Goal: Task Accomplishment & Management: Manage account settings

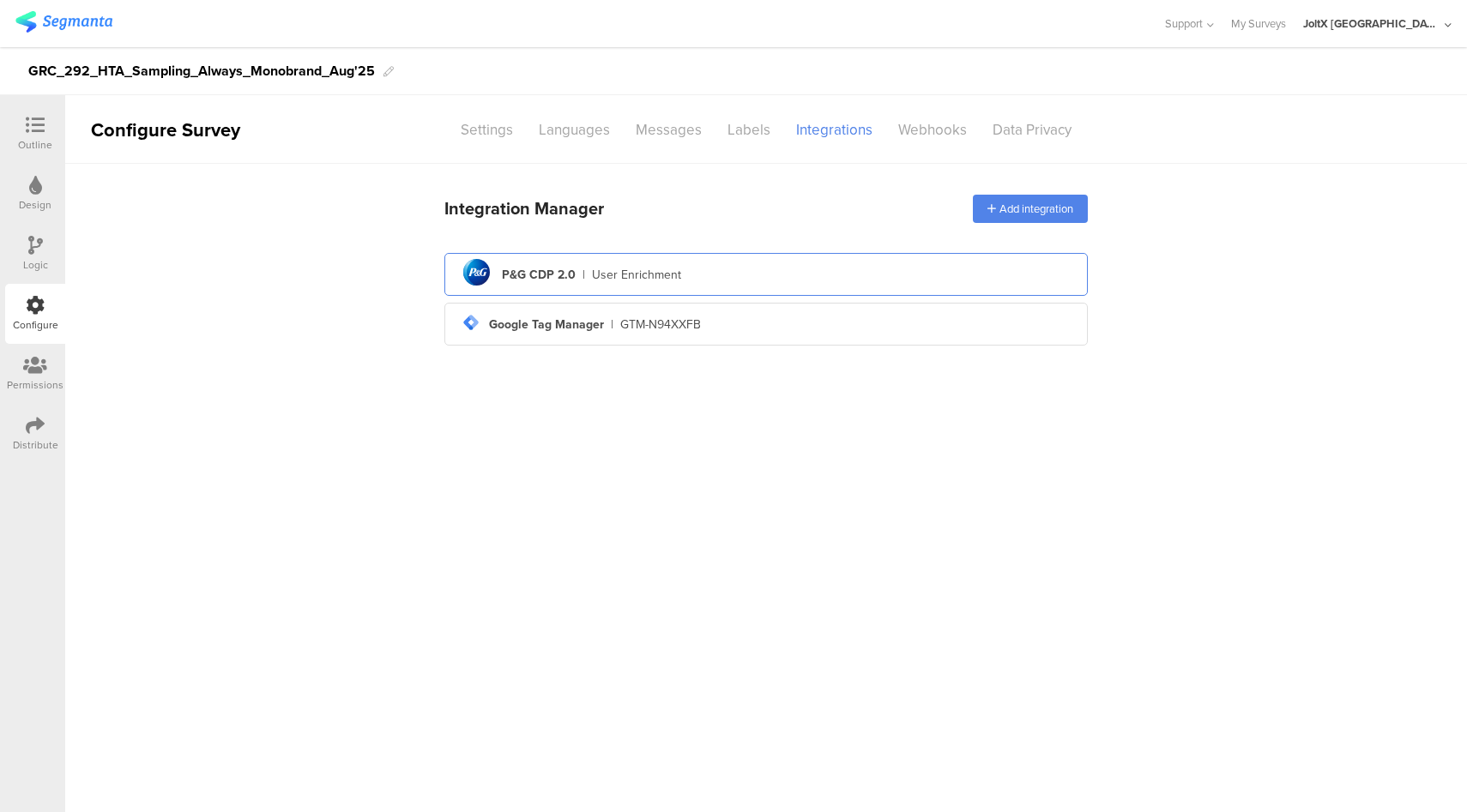
click at [600, 272] on div "User Enrichment" at bounding box center [636, 275] width 89 height 18
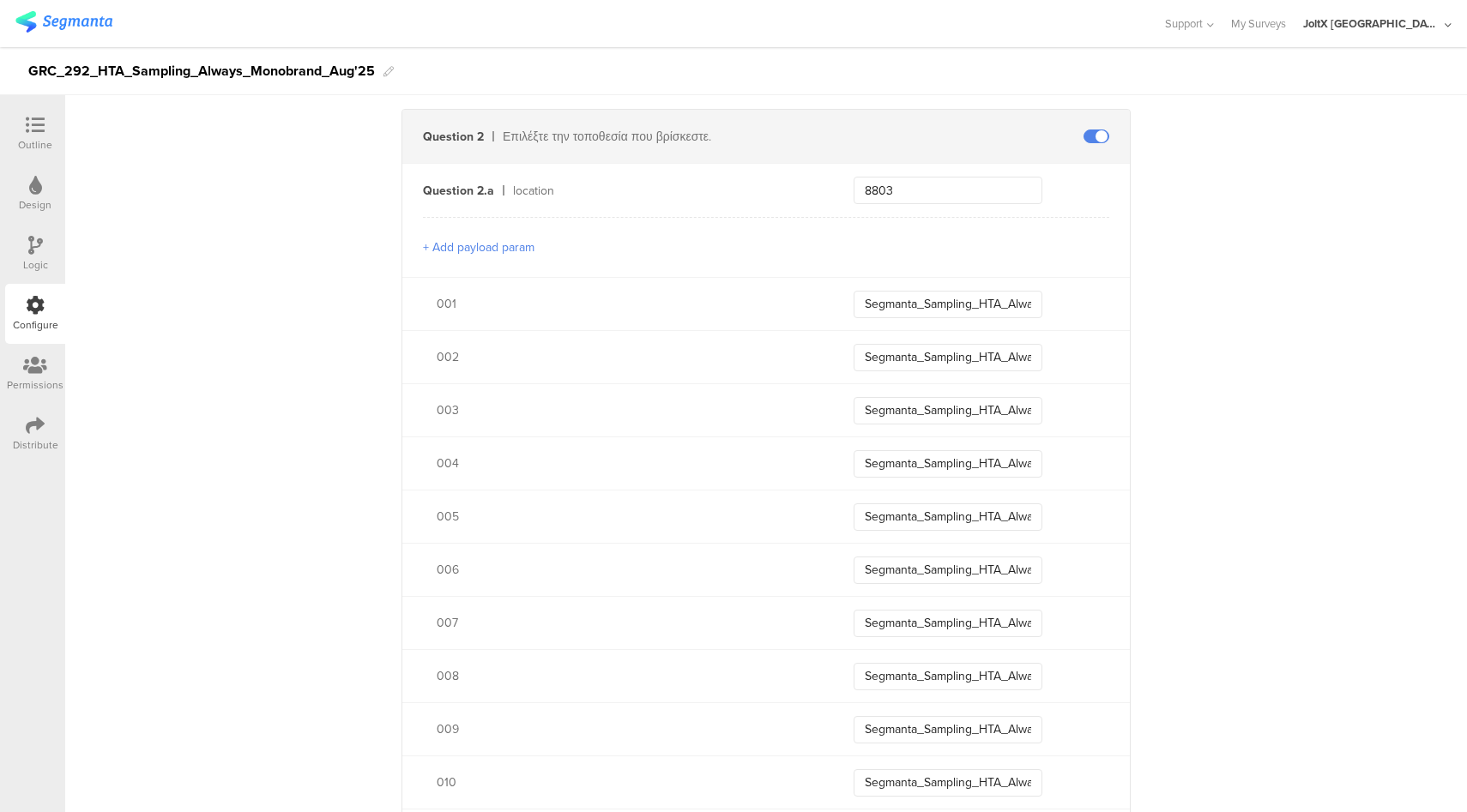
scroll to position [698, 0]
click at [21, 123] on div at bounding box center [34, 126] width 34 height 21
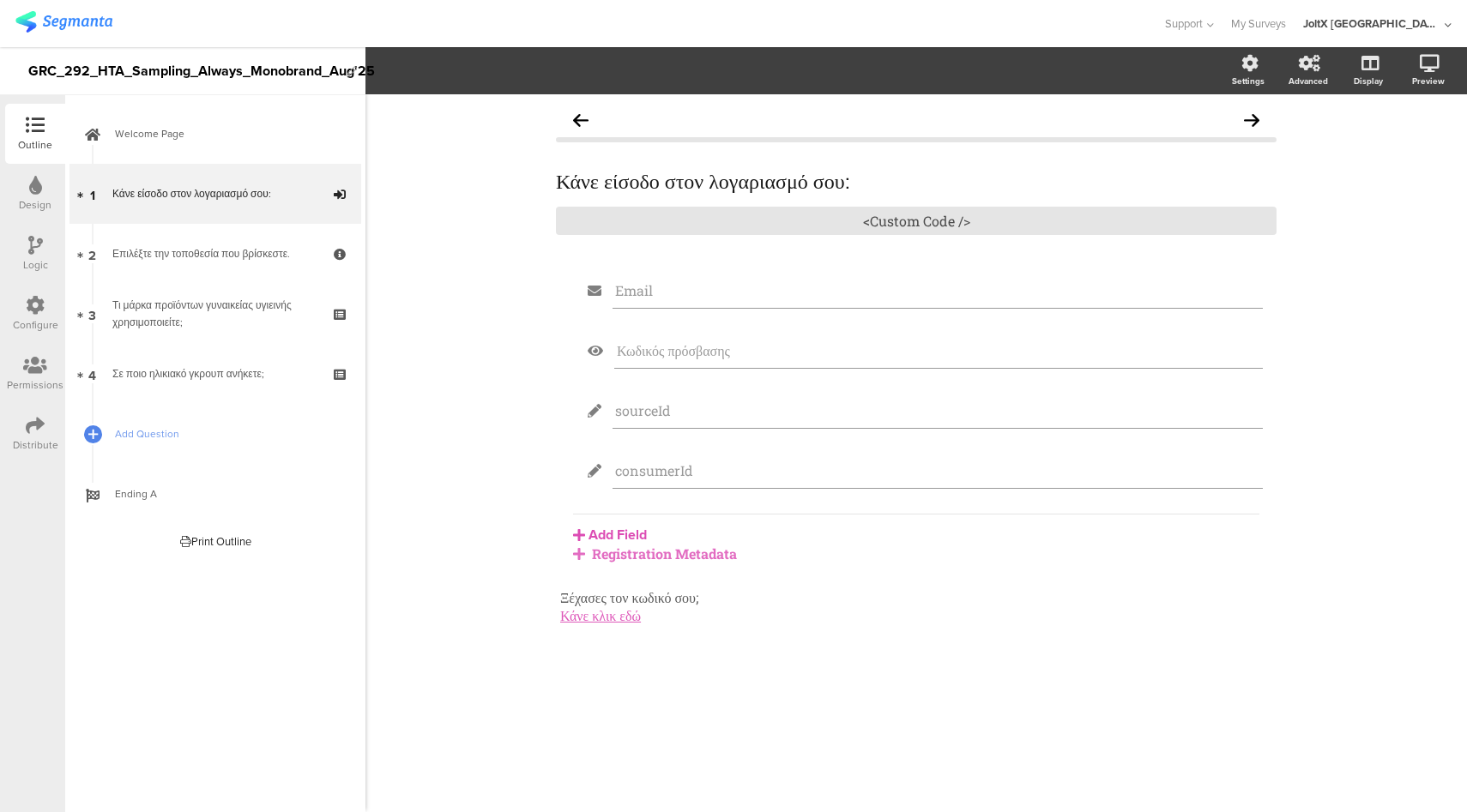
click at [36, 257] on div "Logic" at bounding box center [35, 265] width 25 height 16
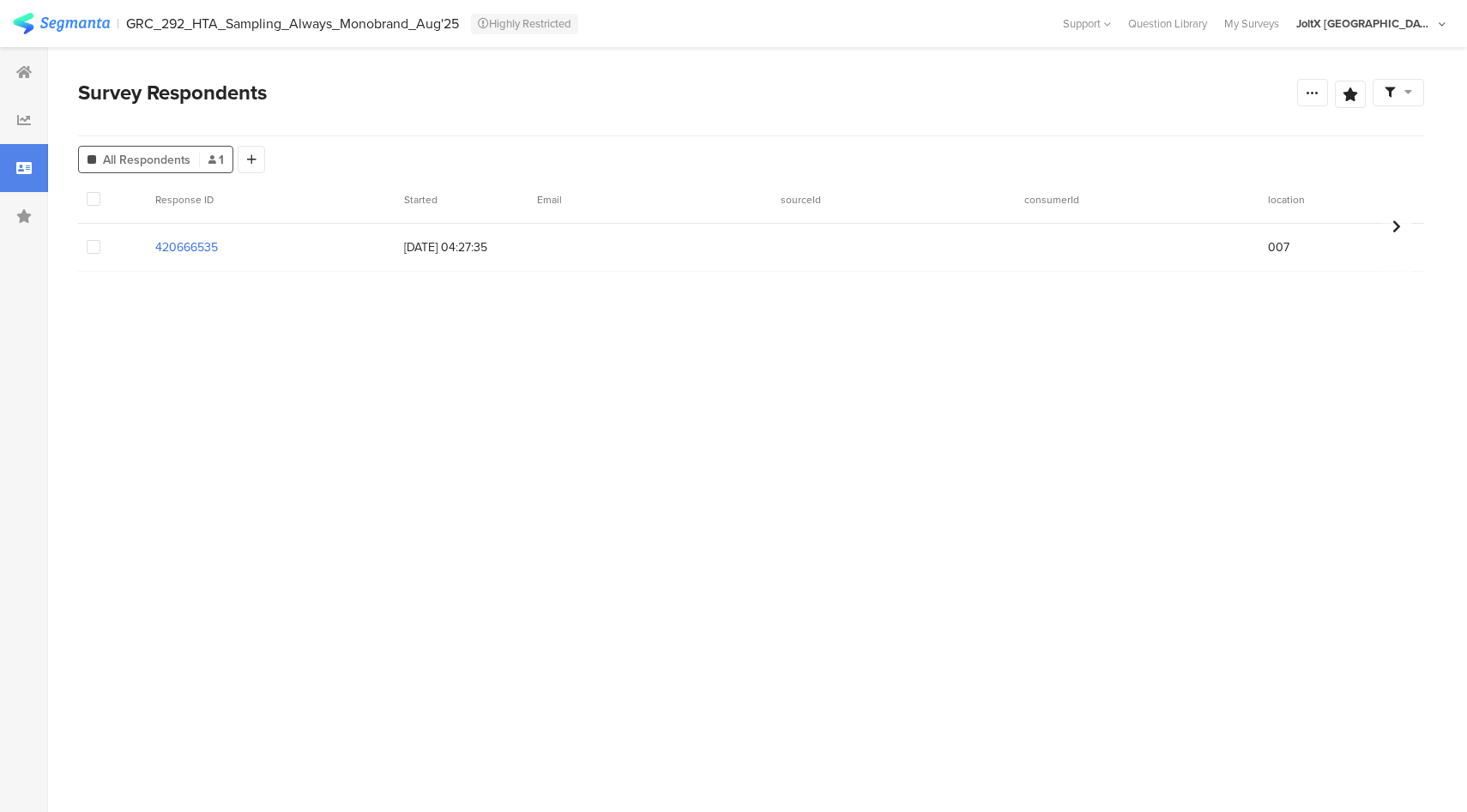
click at [180, 253] on section "420666535" at bounding box center [186, 247] width 63 height 18
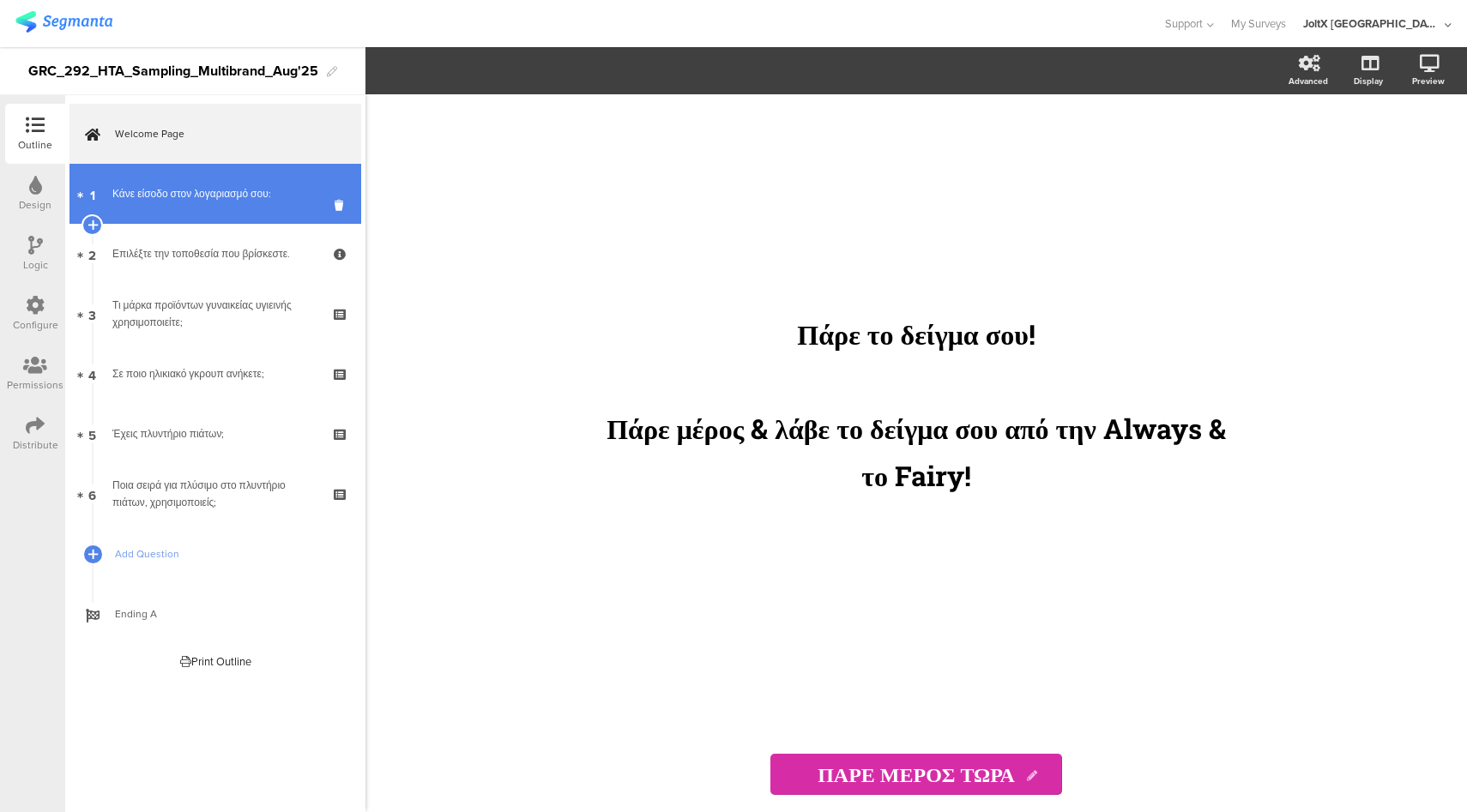
click at [174, 210] on link "1 Κάνε είσοδο στον λογαριασμό σου:" at bounding box center [215, 194] width 292 height 60
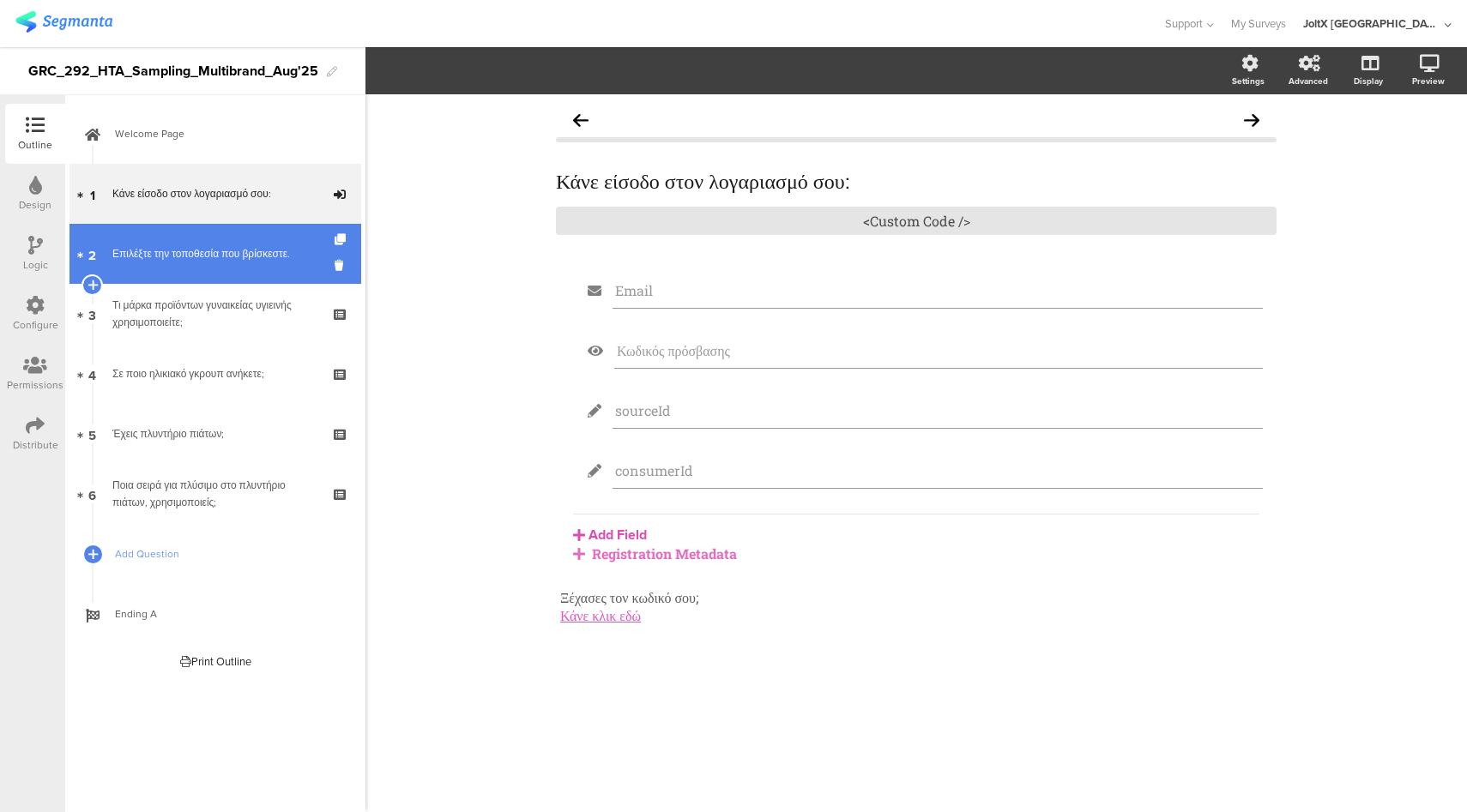
click at [252, 243] on link "2 Επιλέξτε την τοποθεσία που βρίσκεστε." at bounding box center [215, 254] width 292 height 60
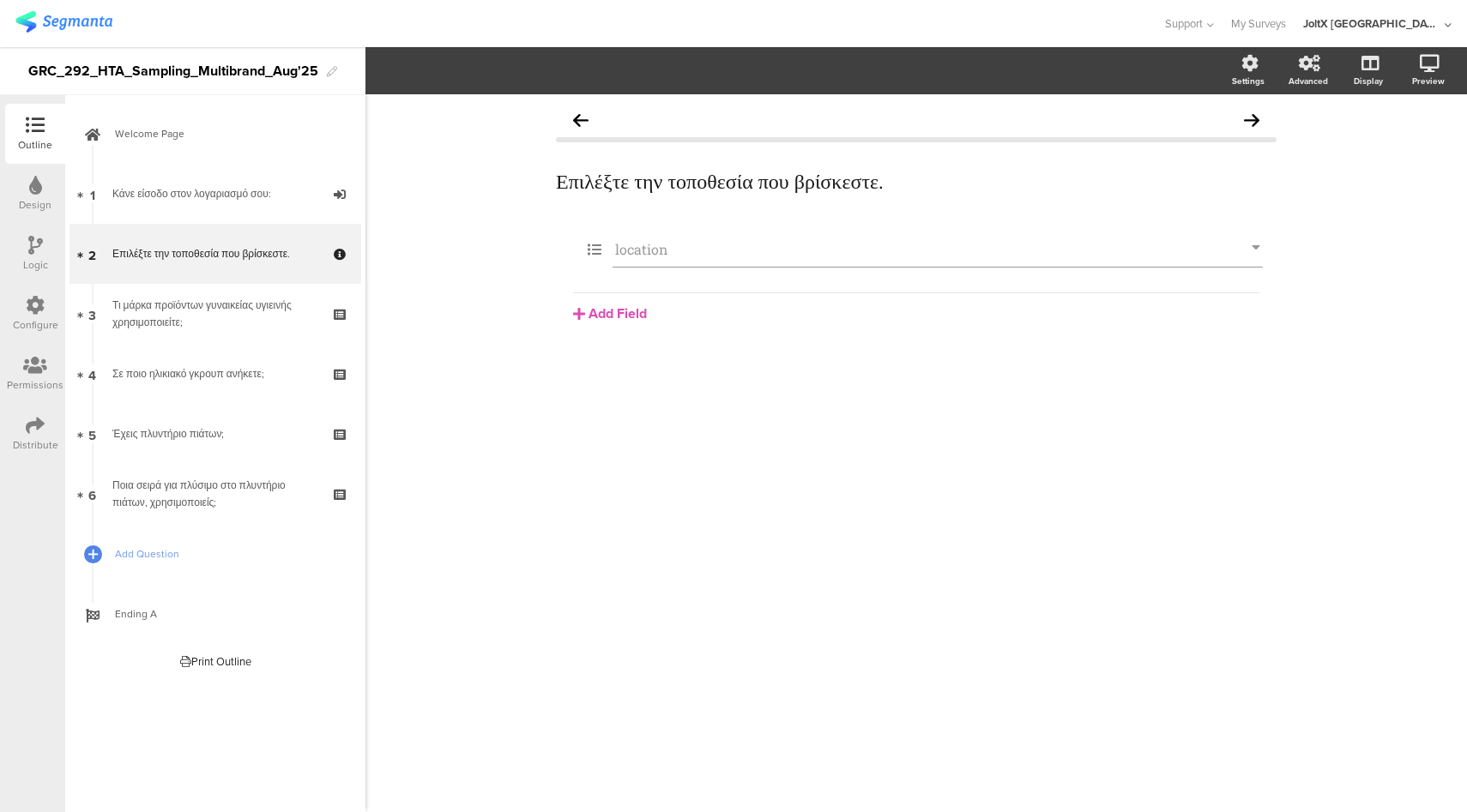
click at [32, 259] on div "Logic" at bounding box center [35, 265] width 25 height 16
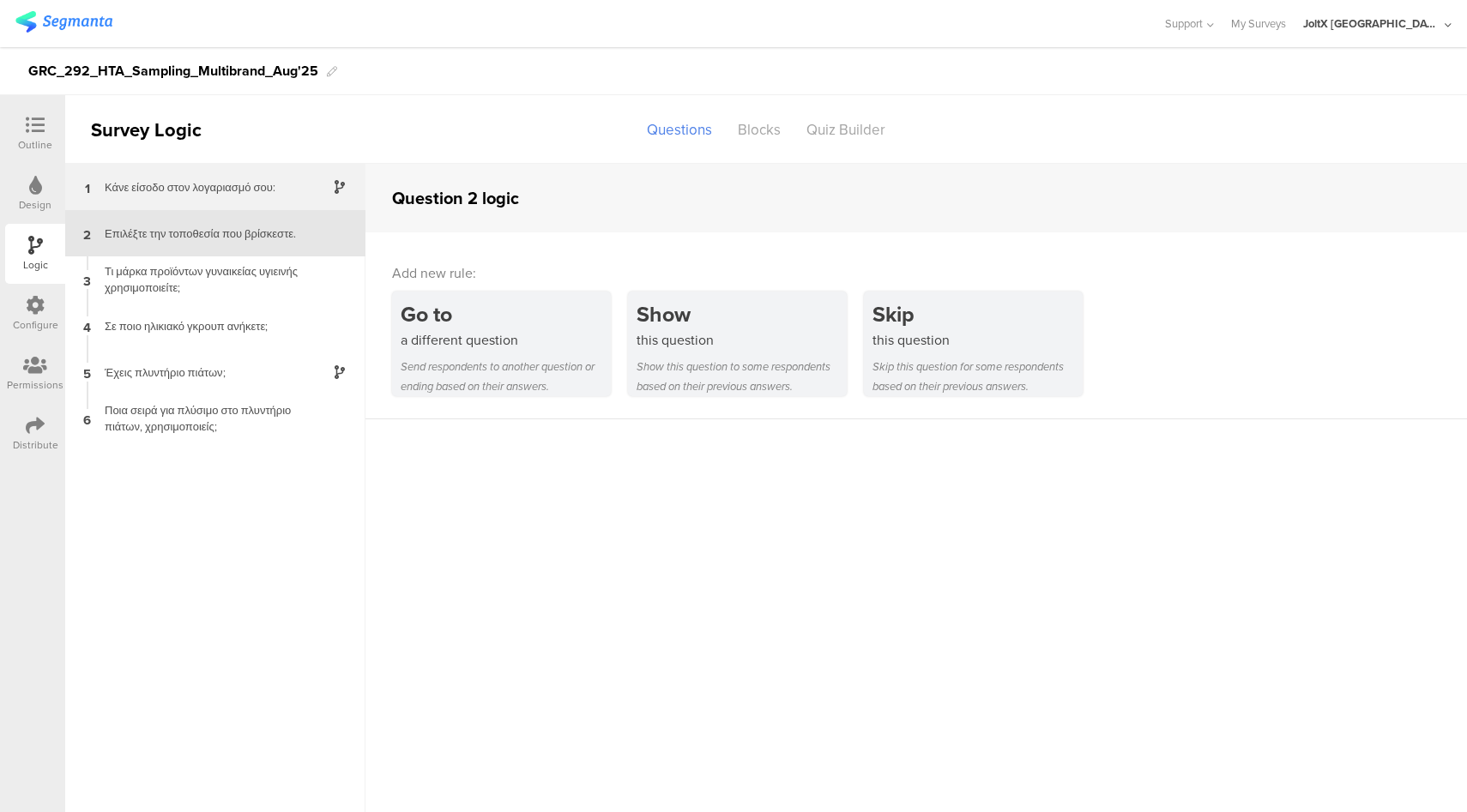
click at [176, 192] on div "Κάνε είσοδο στον λογαριασμό σου:" at bounding box center [201, 188] width 214 height 17
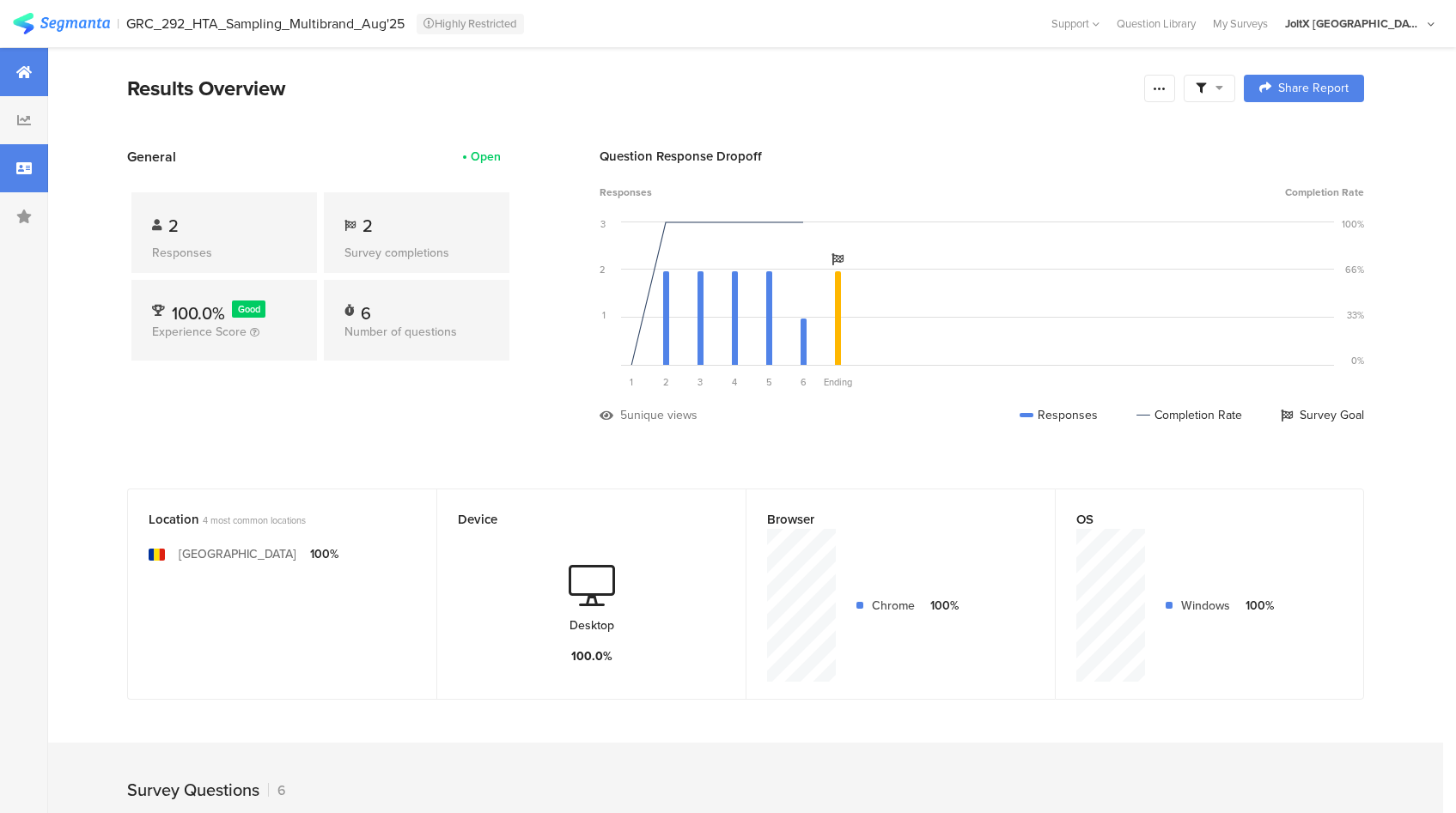
click at [21, 181] on div at bounding box center [24, 168] width 49 height 48
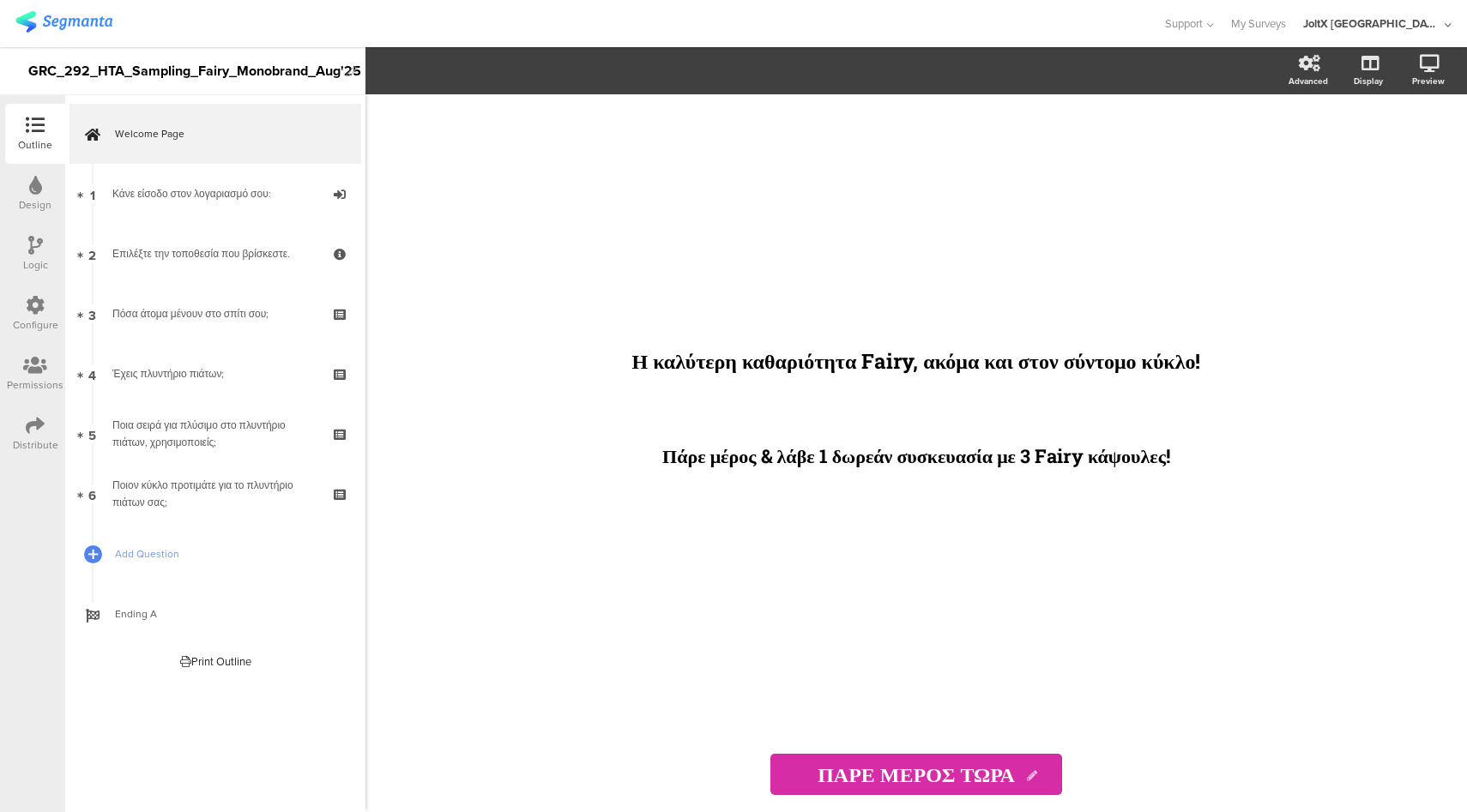
click at [26, 190] on div "Design" at bounding box center [35, 194] width 60 height 60
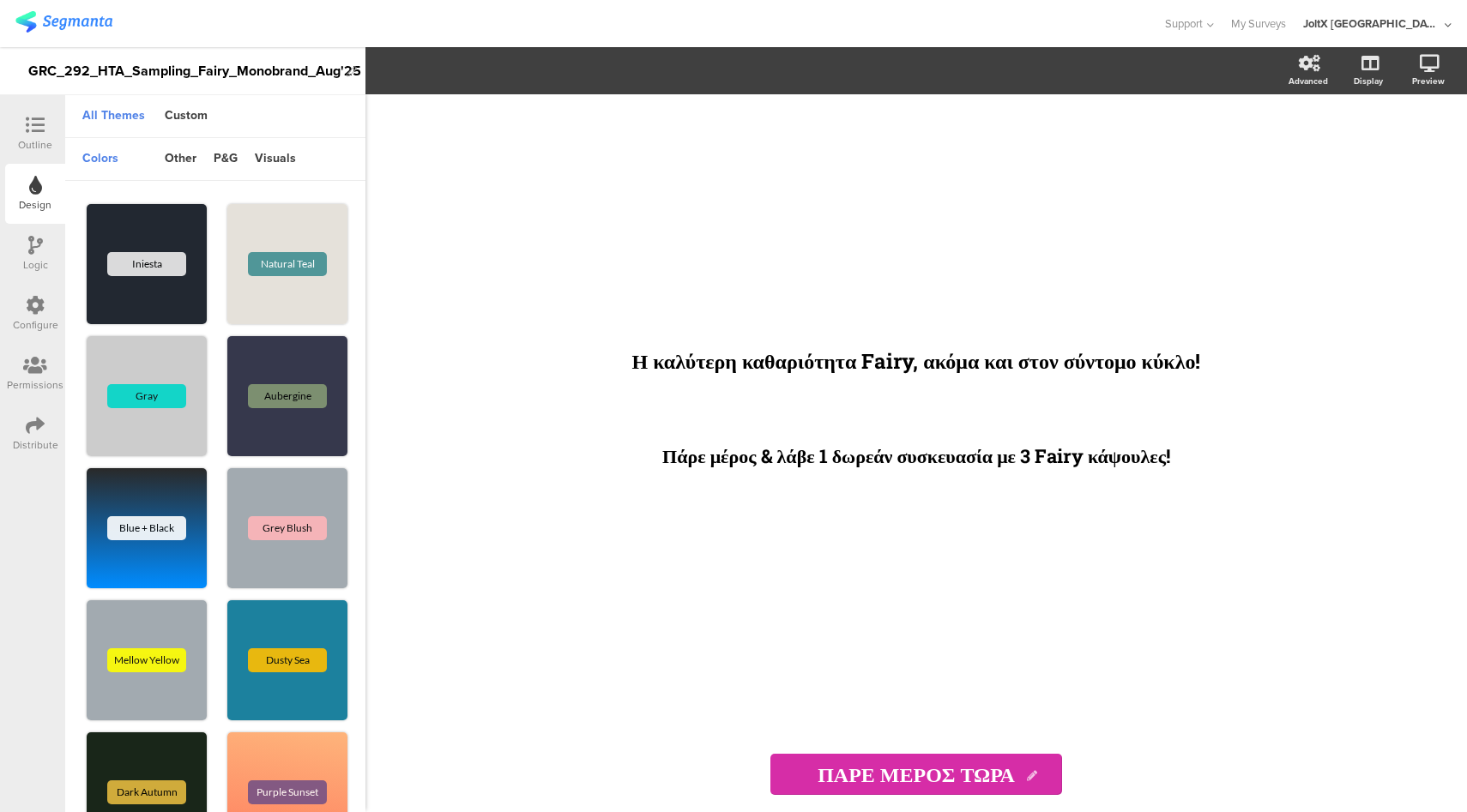
click at [26, 240] on div "Logic" at bounding box center [35, 254] width 60 height 60
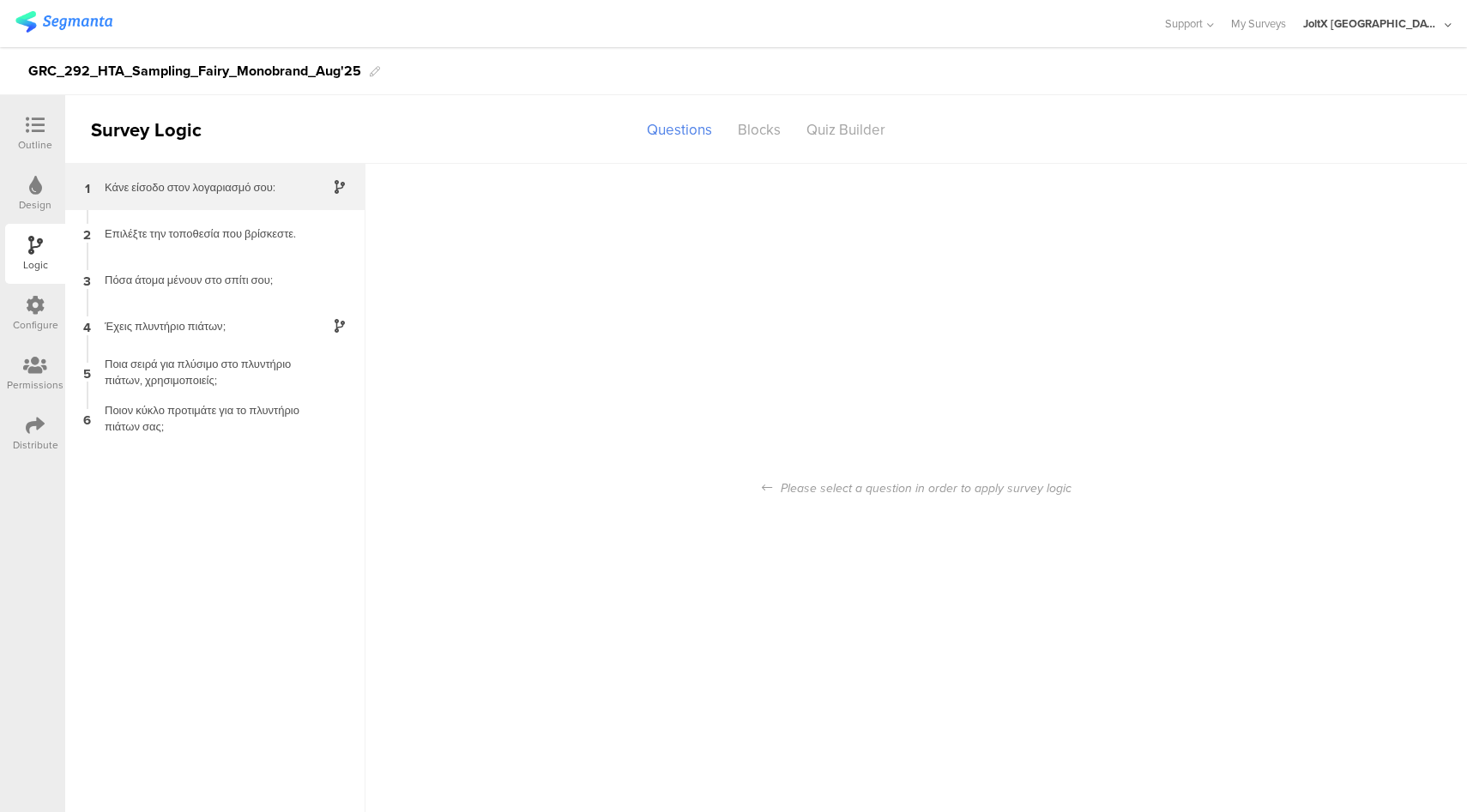
click at [239, 194] on div "Κάνε είσοδο στον λογαριασμό σου:" at bounding box center [201, 188] width 214 height 17
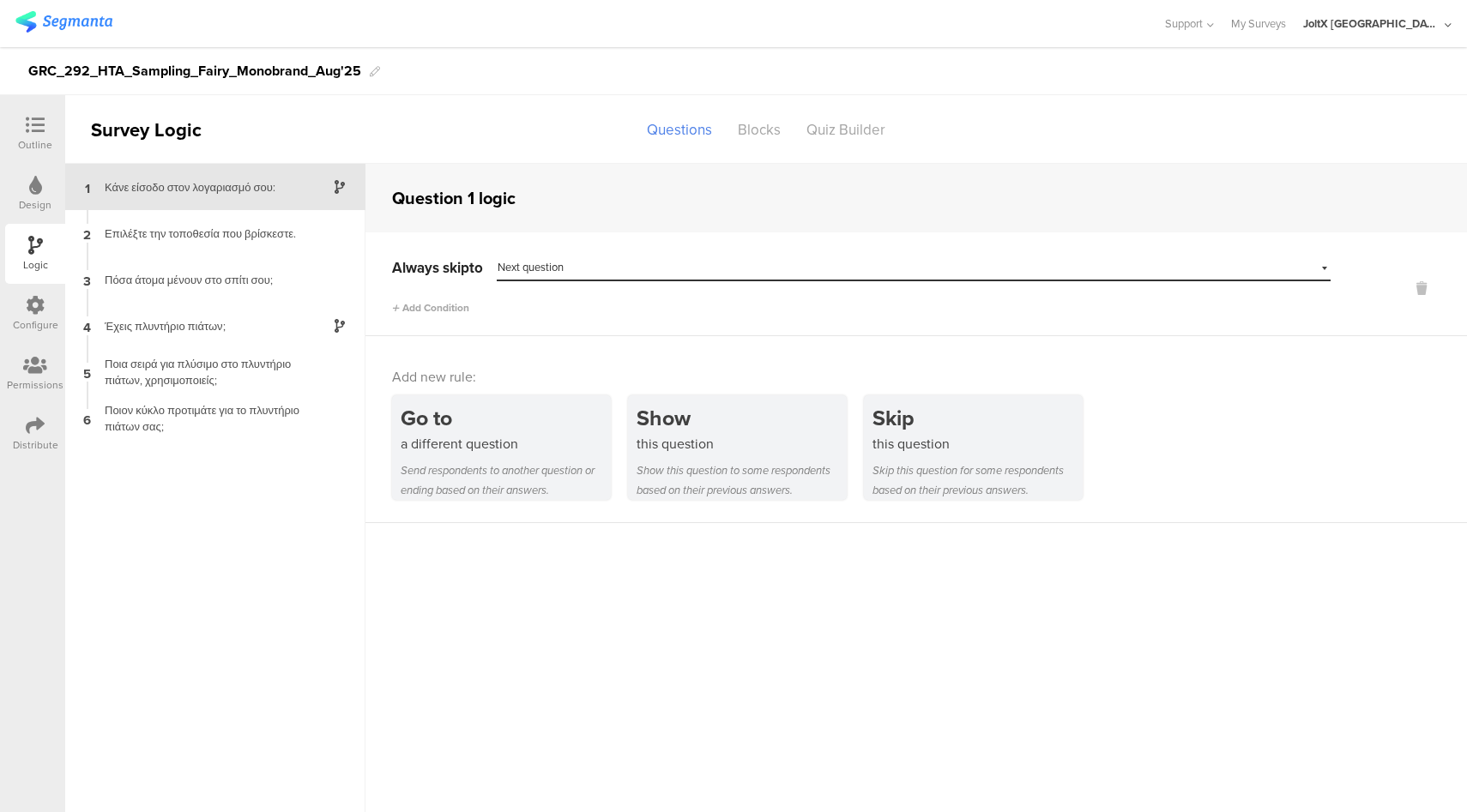
click at [26, 127] on icon at bounding box center [34, 124] width 19 height 18
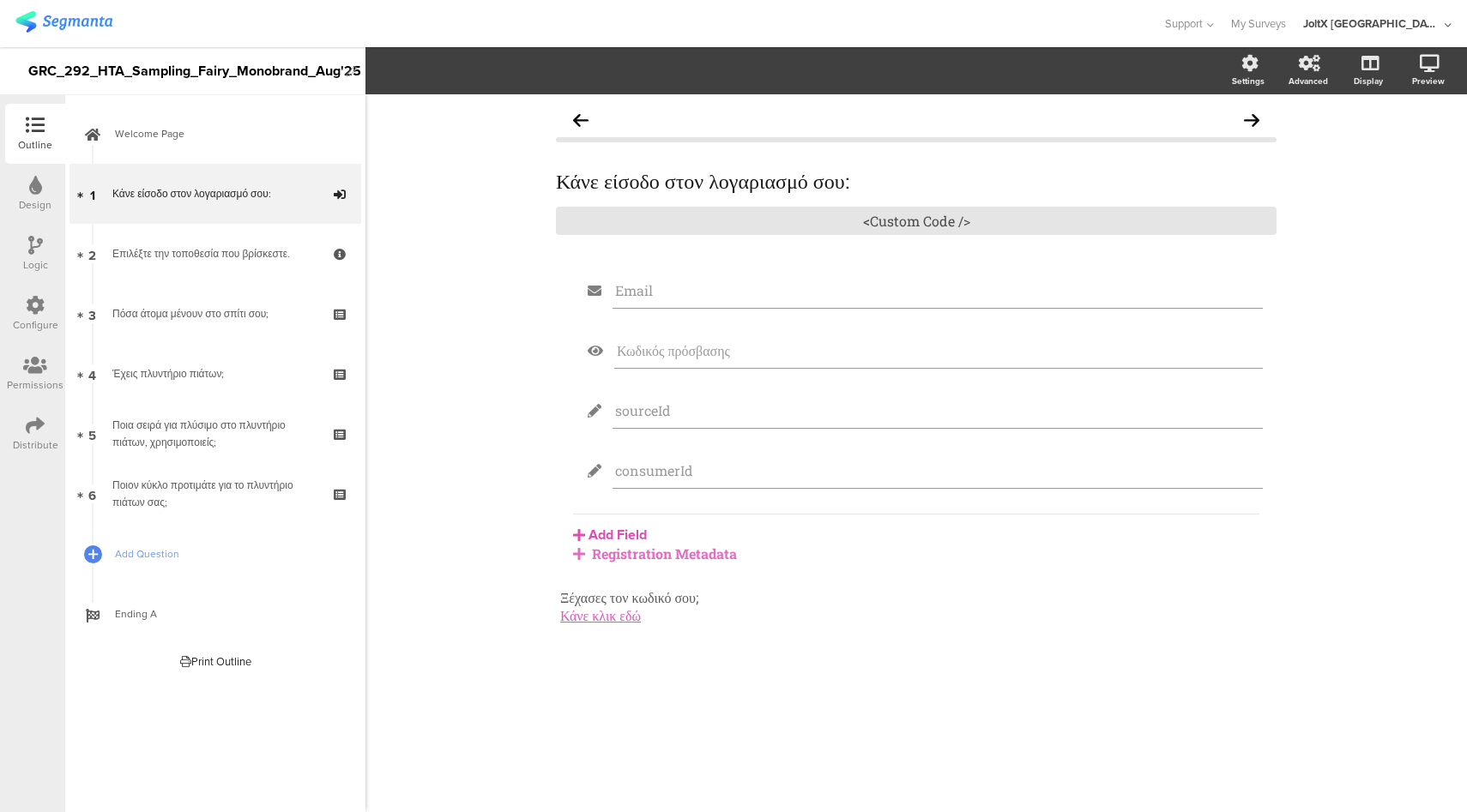
click at [39, 305] on icon at bounding box center [34, 305] width 19 height 18
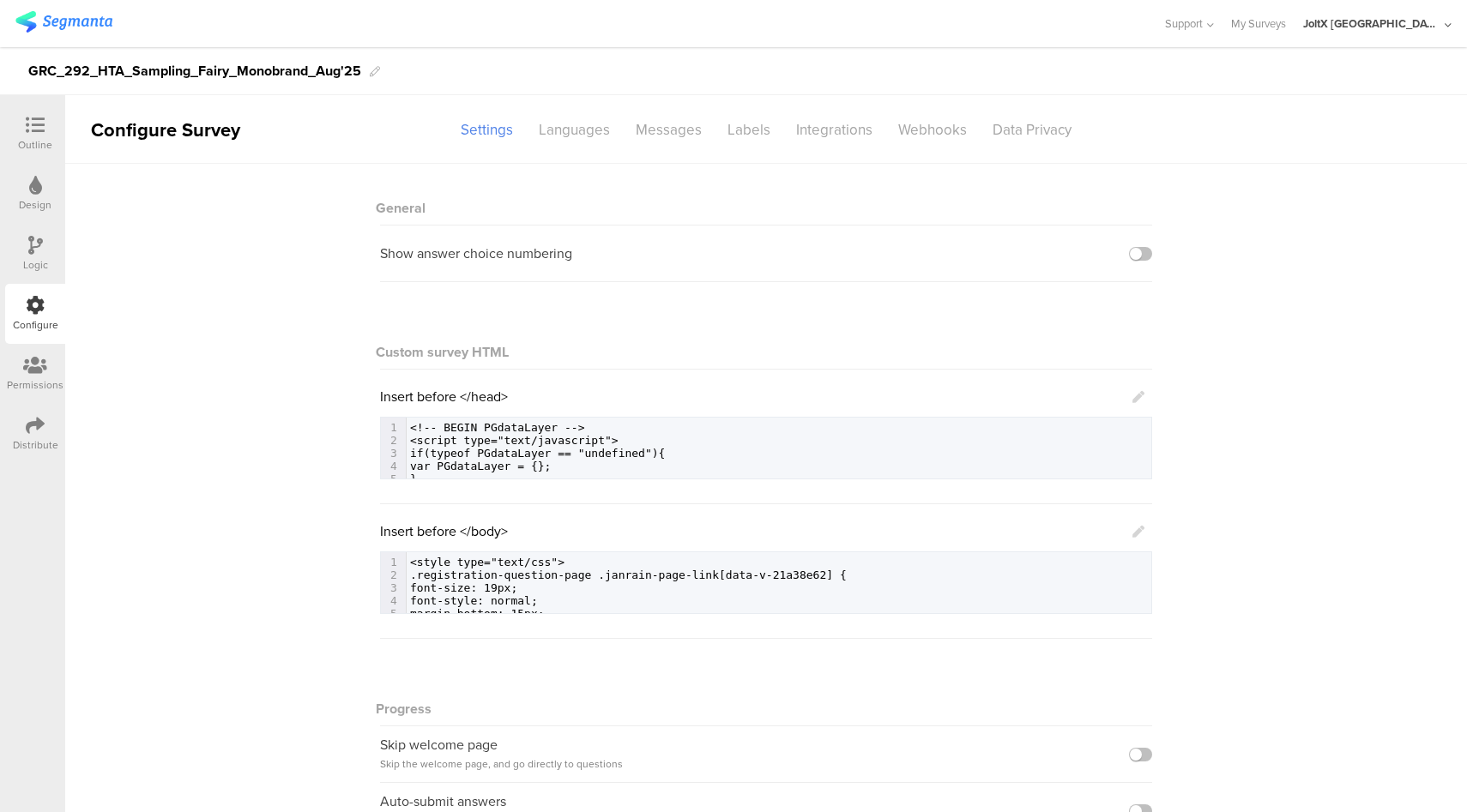
click at [41, 255] on div at bounding box center [35, 247] width 15 height 21
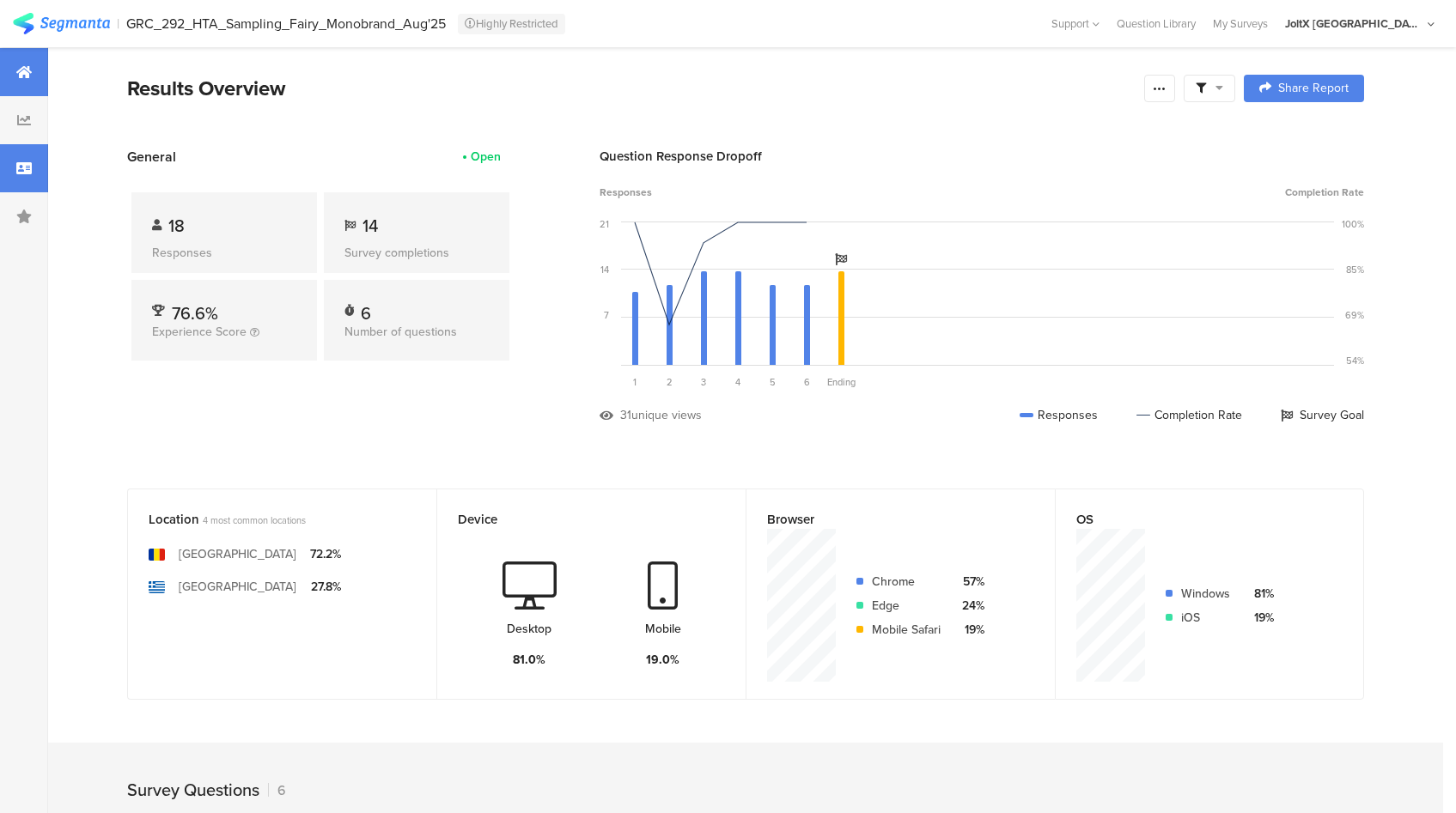
click at [27, 167] on icon at bounding box center [25, 168] width 16 height 14
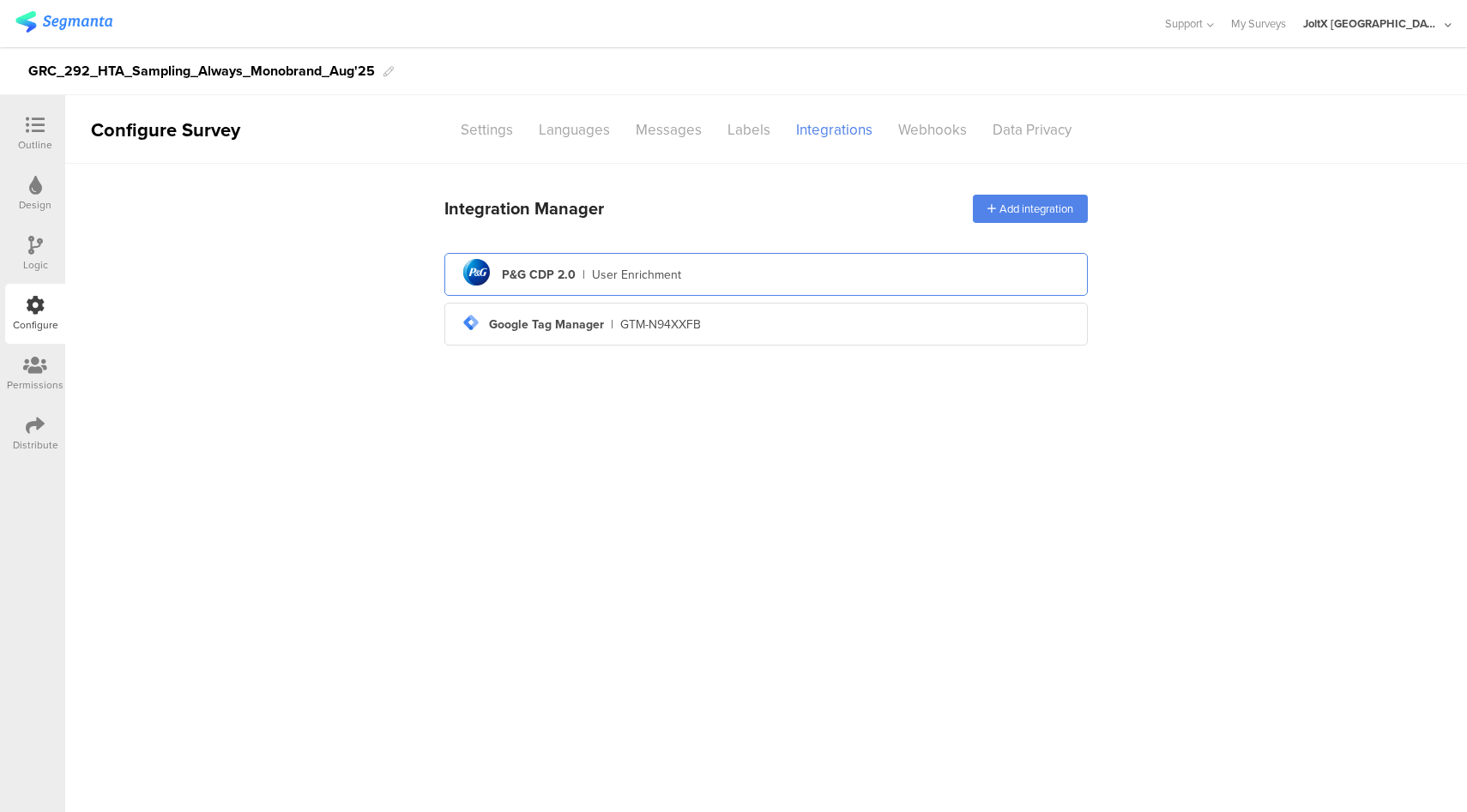
click at [582, 269] on div "|" at bounding box center [583, 275] width 3 height 18
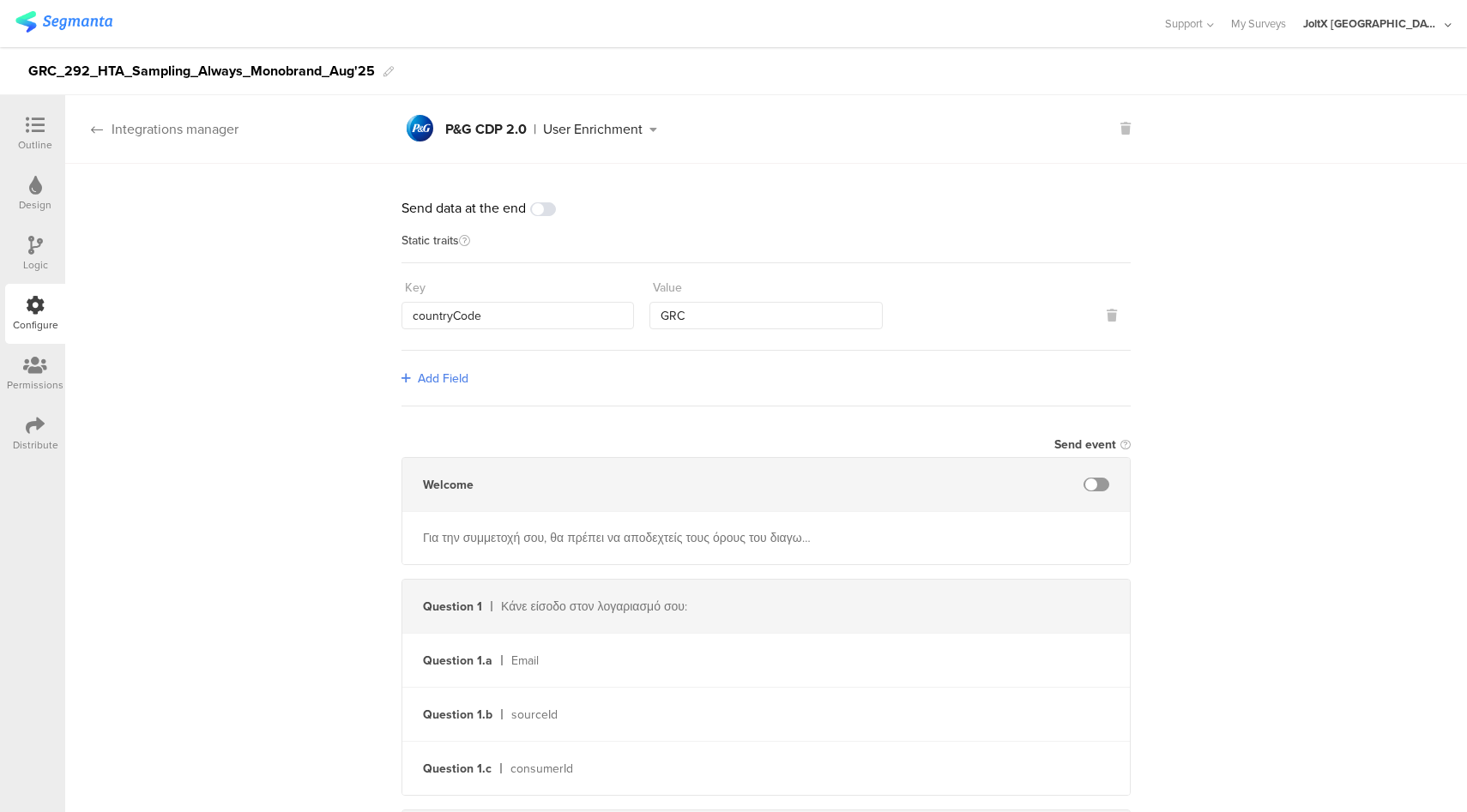
click at [185, 136] on div "Integrations manager" at bounding box center [152, 129] width 174 height 19
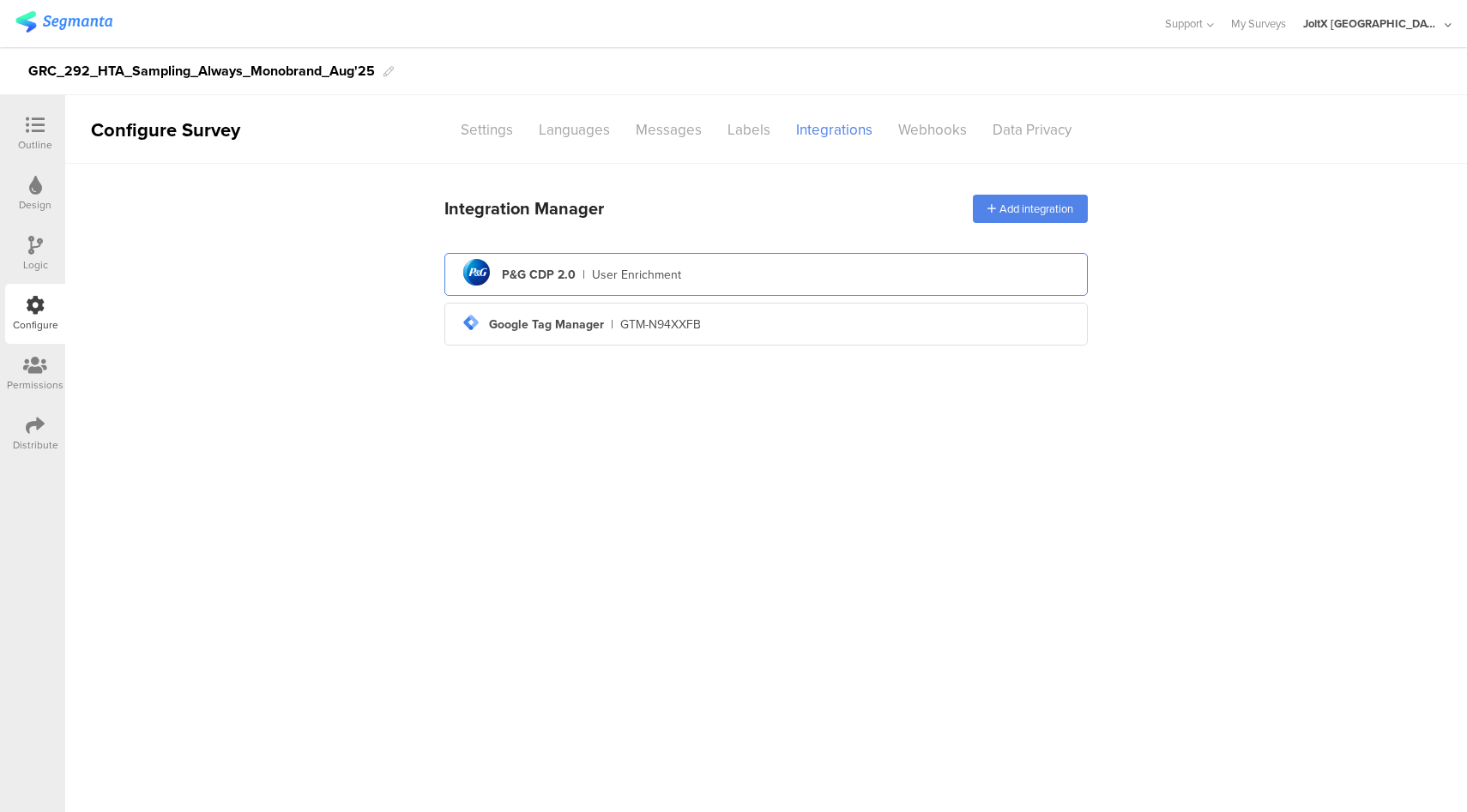
click at [736, 282] on div "pg logo P&G CDP 2.0 | User Enrichment" at bounding box center [766, 275] width 616 height 42
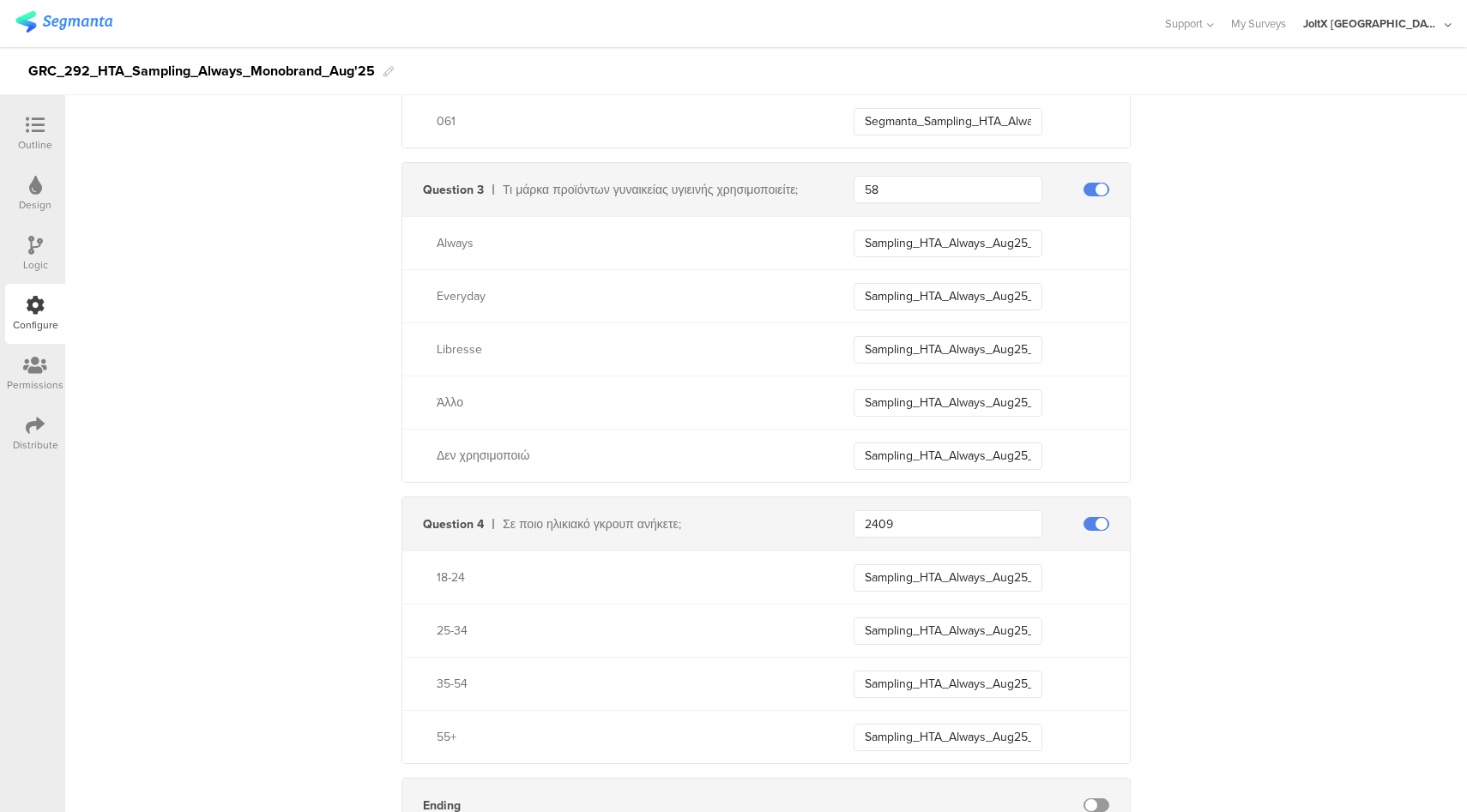
scroll to position [4004, 0]
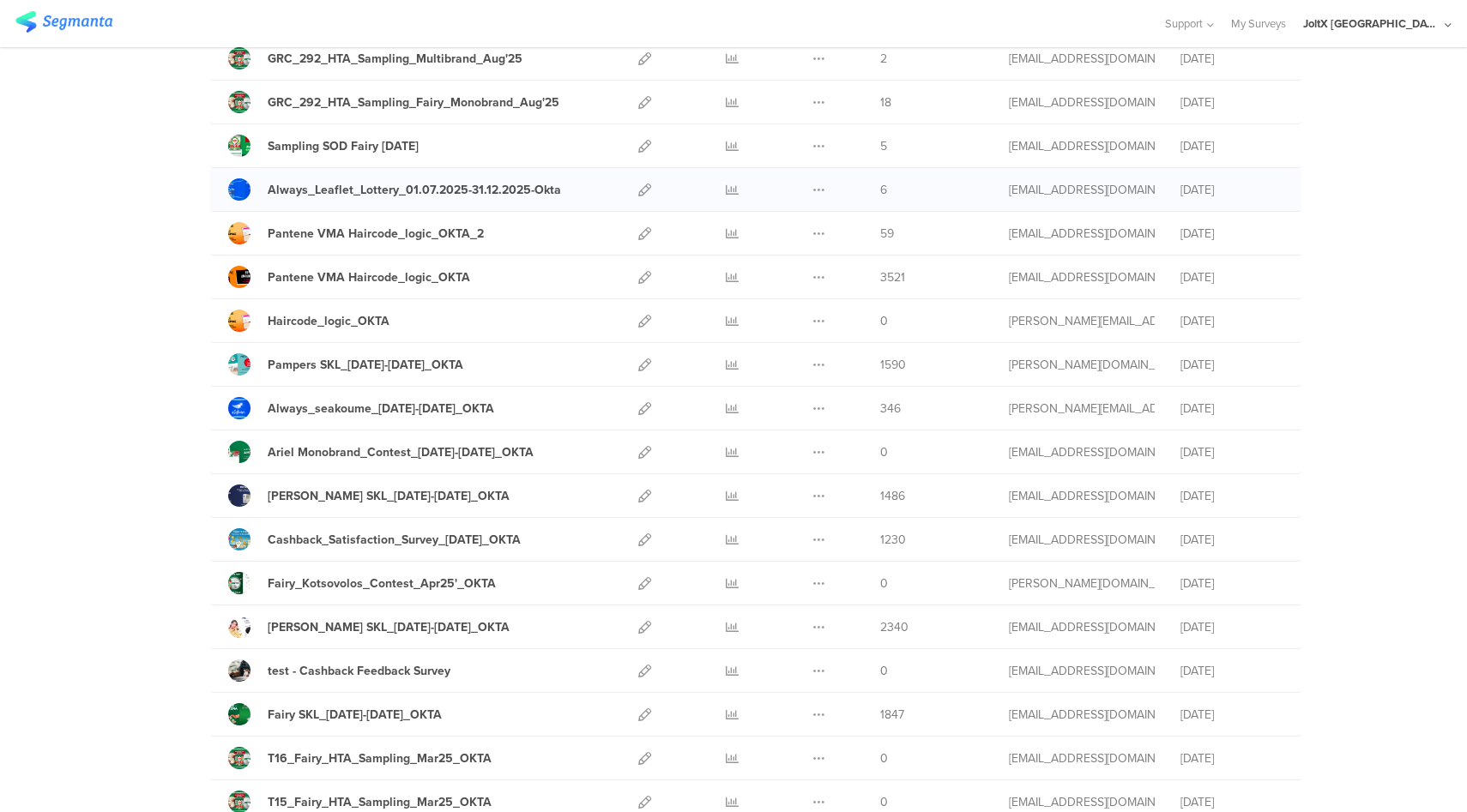
scroll to position [249, 0]
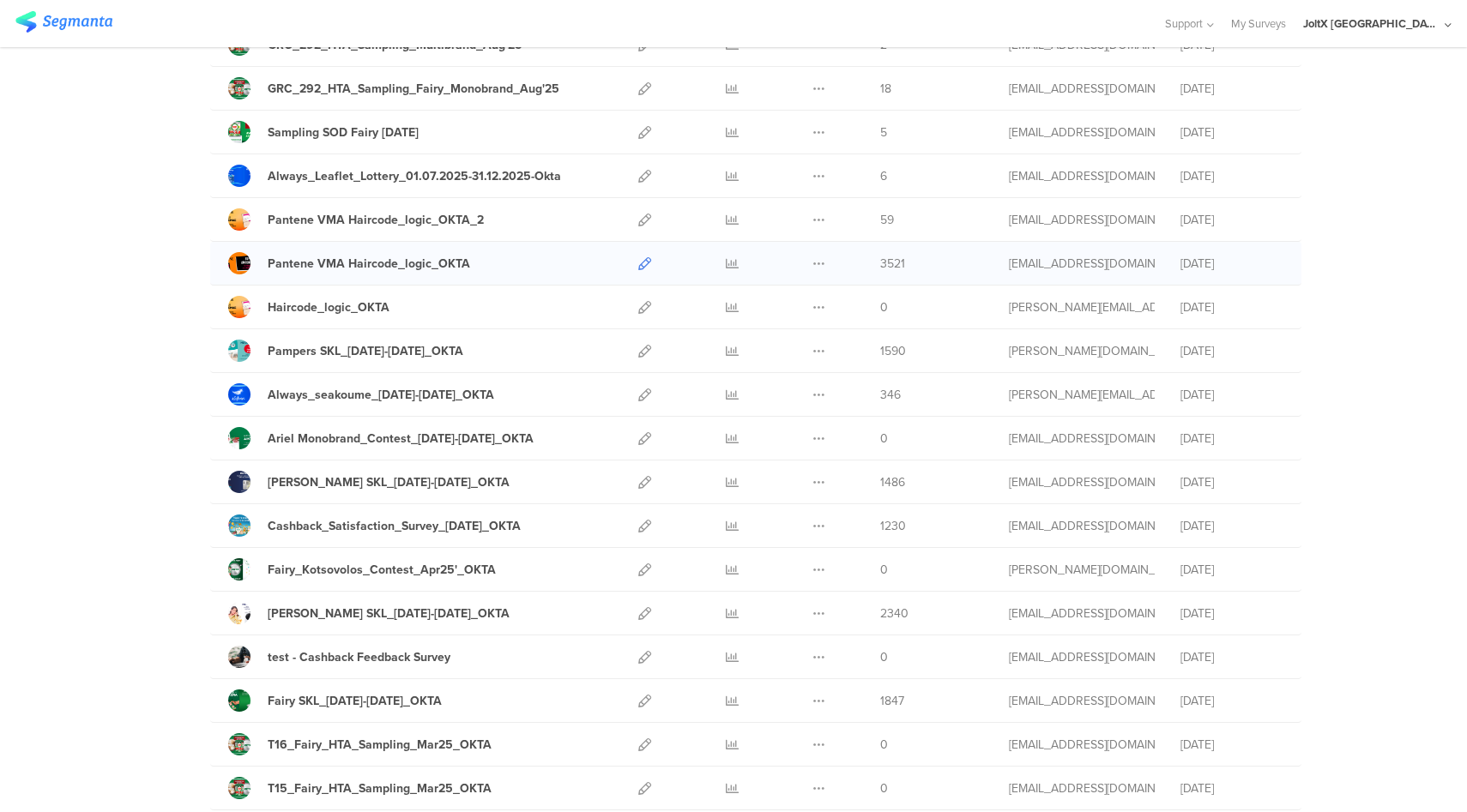
click at [639, 263] on icon at bounding box center [645, 263] width 13 height 13
click at [726, 262] on icon at bounding box center [732, 263] width 13 height 13
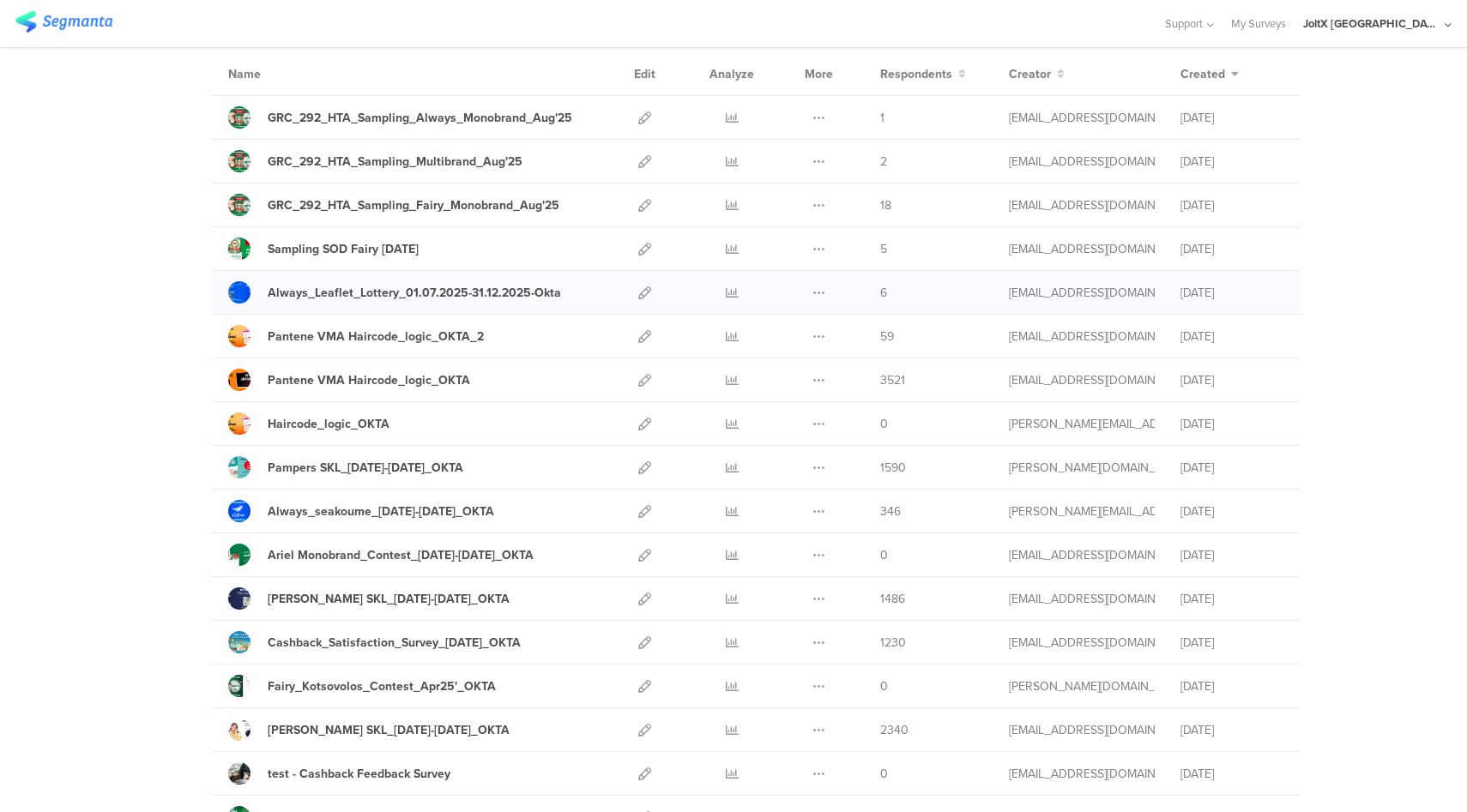
scroll to position [45, 0]
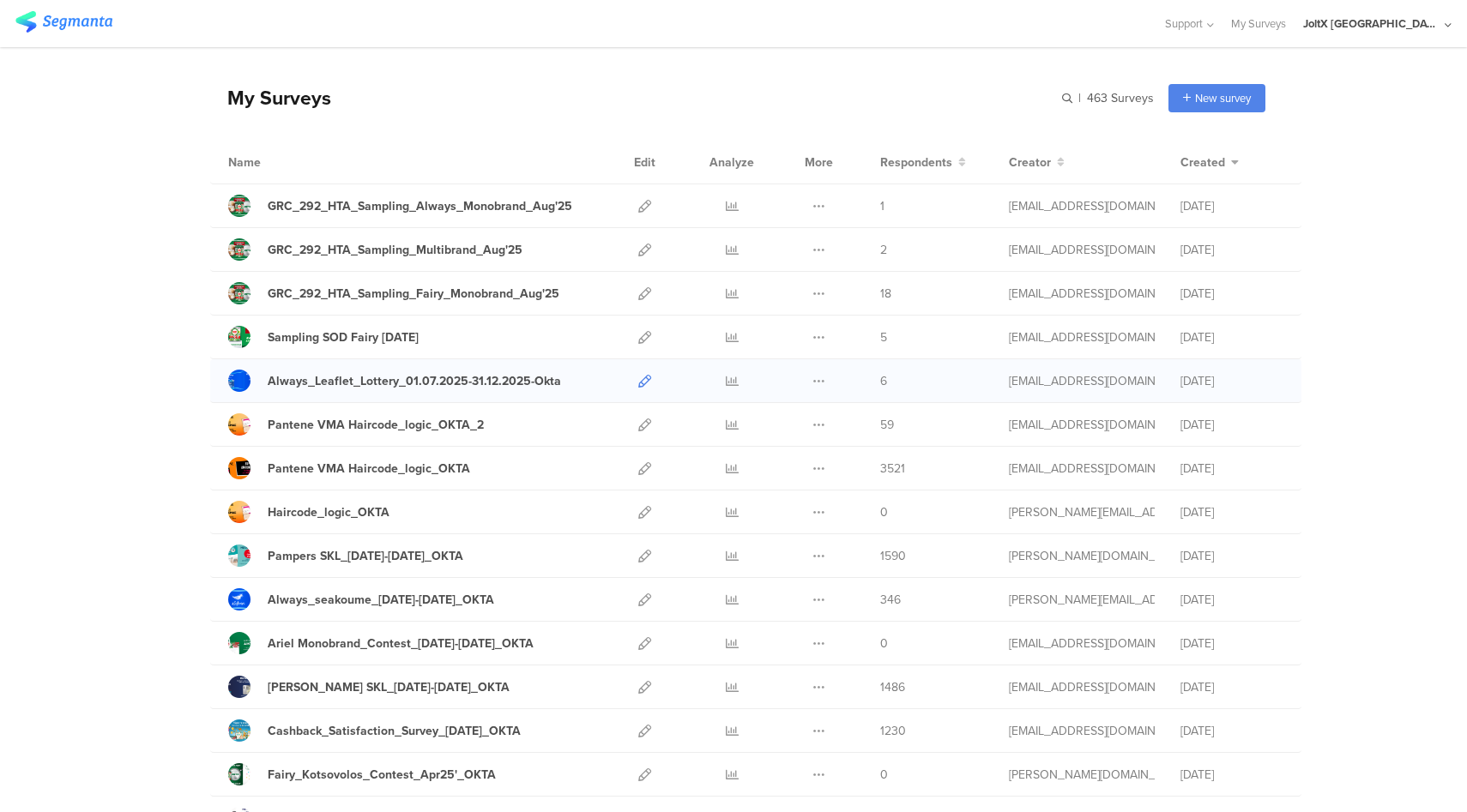
click at [643, 387] on icon at bounding box center [645, 381] width 13 height 13
click at [726, 385] on icon at bounding box center [732, 381] width 13 height 13
click at [640, 336] on icon at bounding box center [645, 337] width 13 height 13
click at [728, 333] on icon at bounding box center [732, 337] width 13 height 13
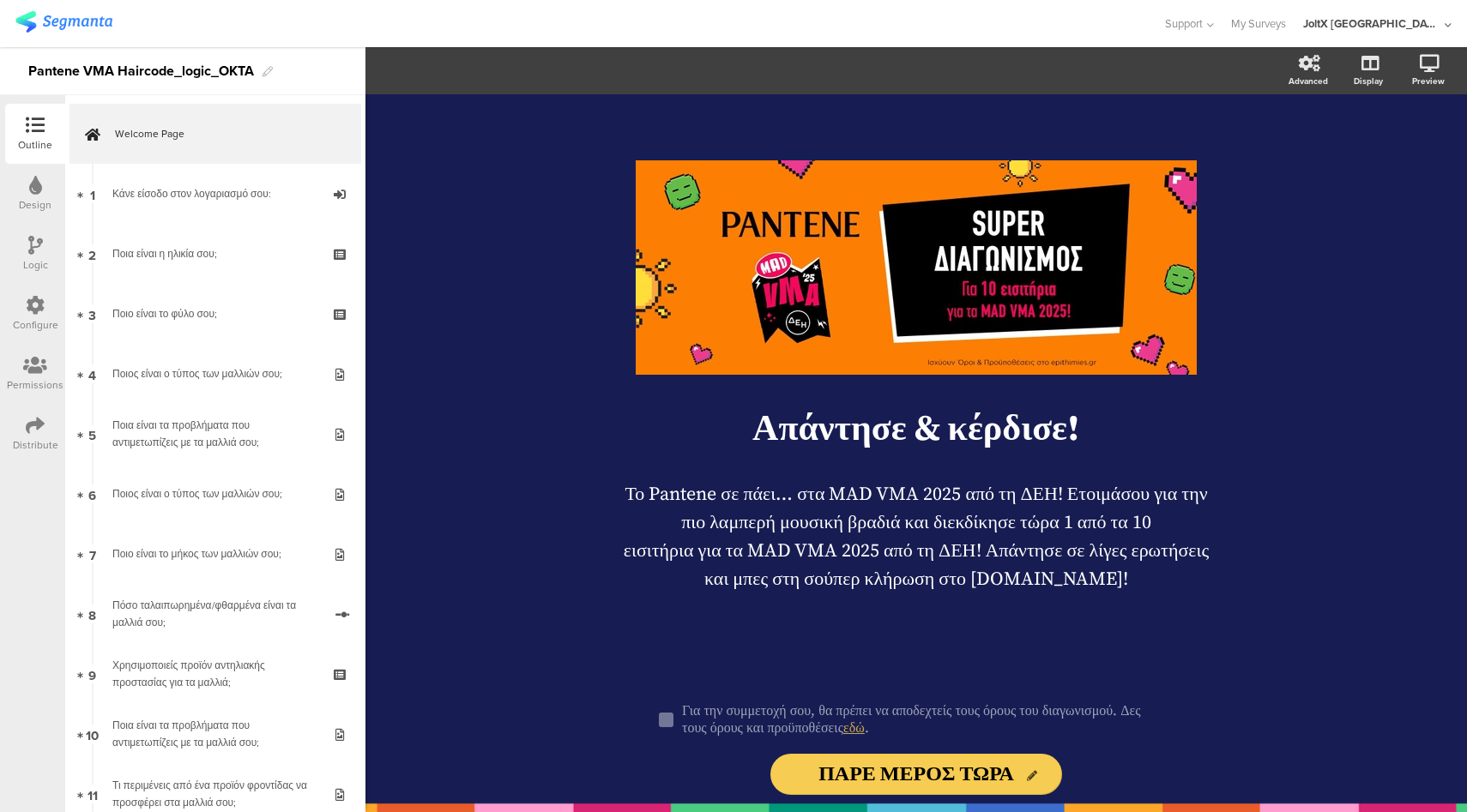
click at [28, 255] on div at bounding box center [35, 247] width 15 height 21
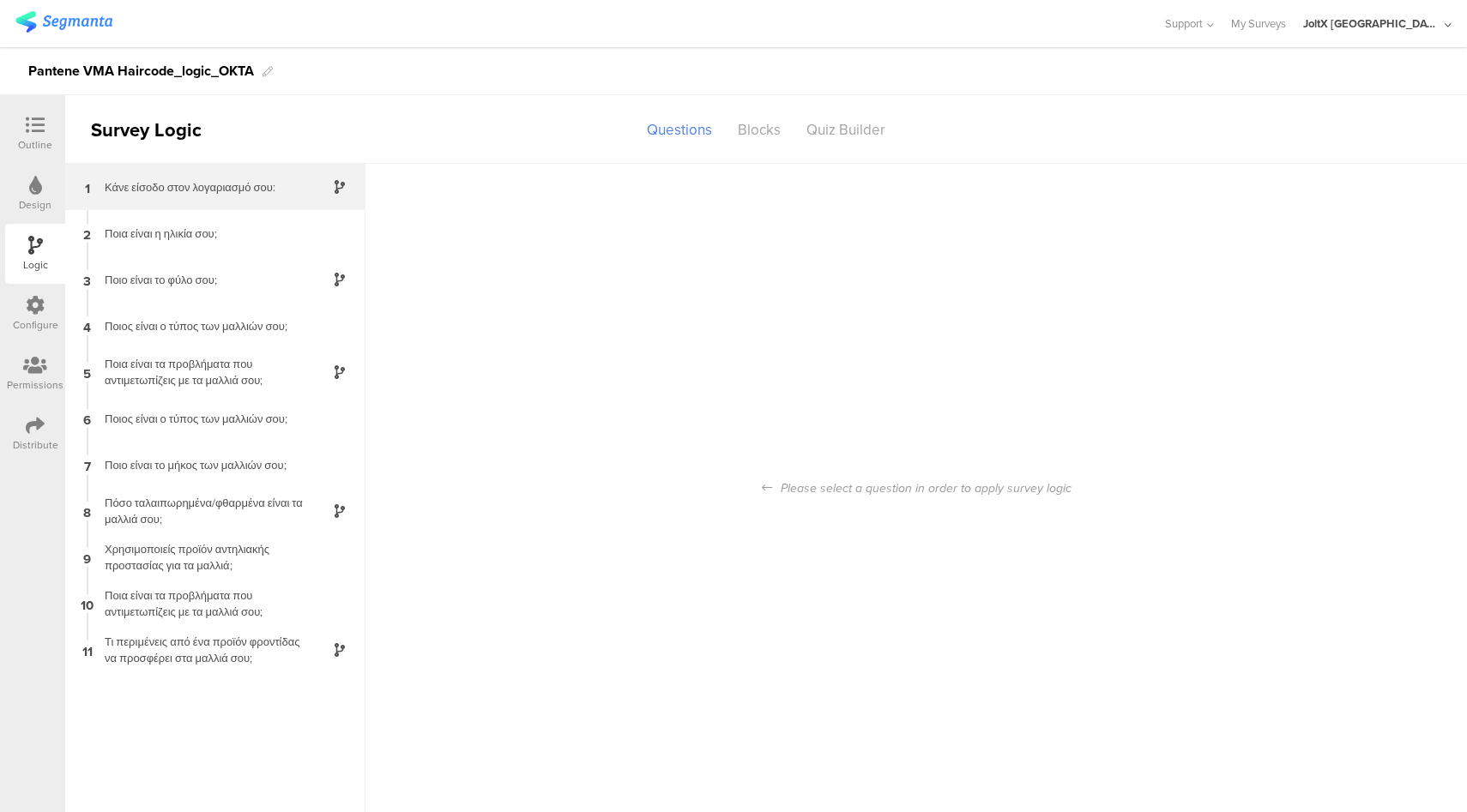
click at [251, 181] on div "Κάνε είσοδο στον λογαριασμό σου:" at bounding box center [201, 188] width 214 height 17
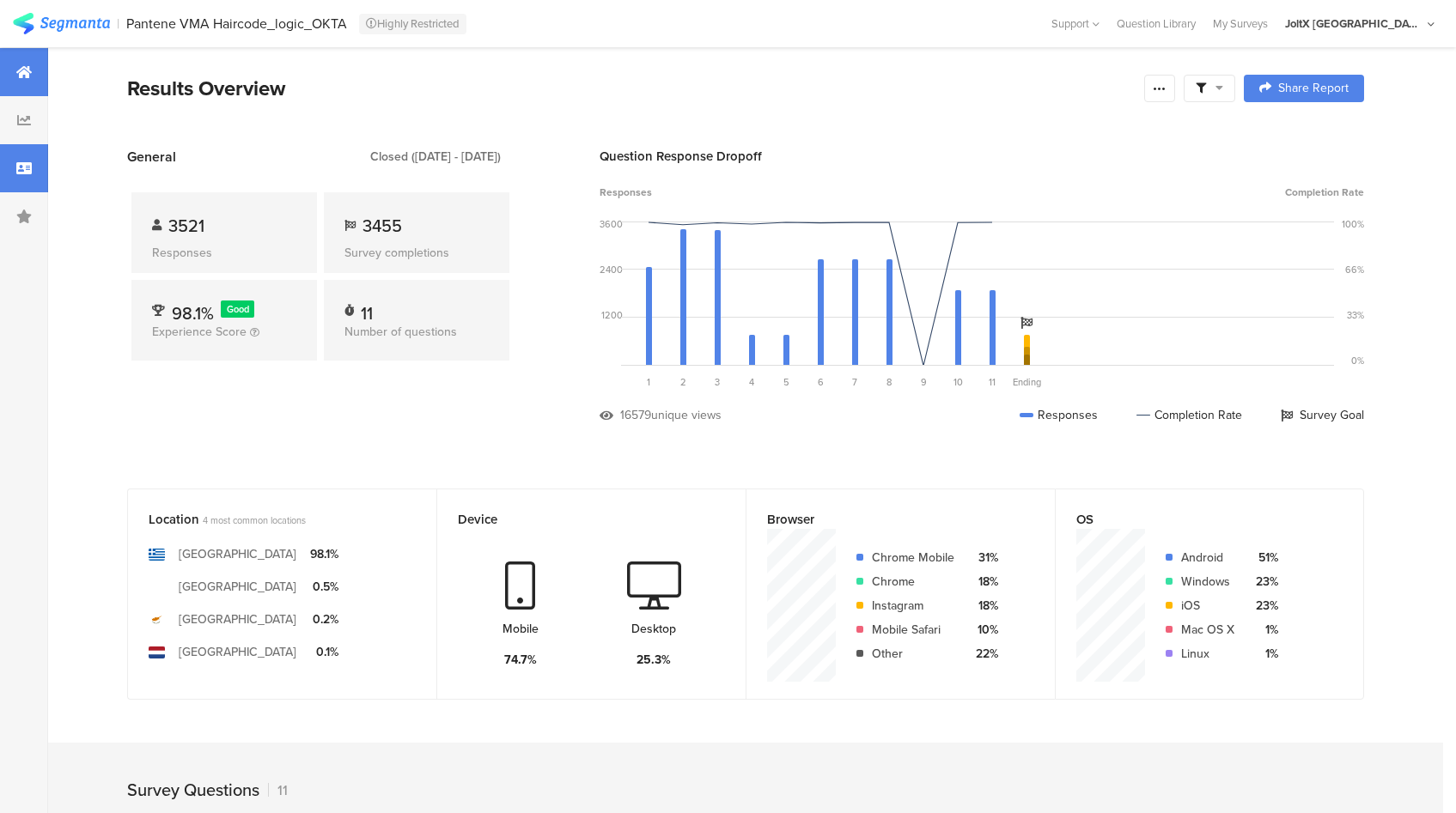
click at [3, 167] on div at bounding box center [24, 168] width 49 height 48
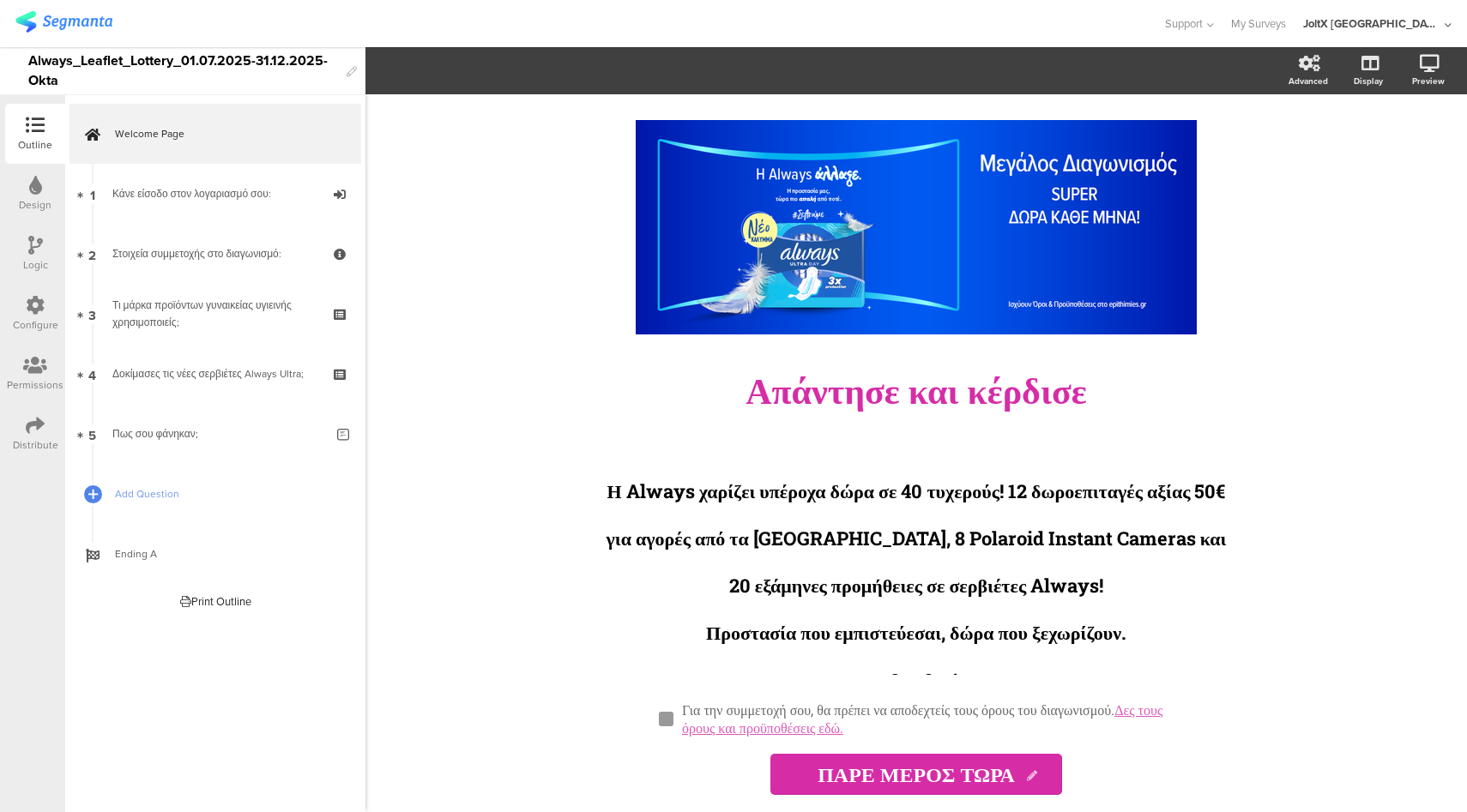
click at [25, 259] on div "Logic" at bounding box center [35, 265] width 25 height 16
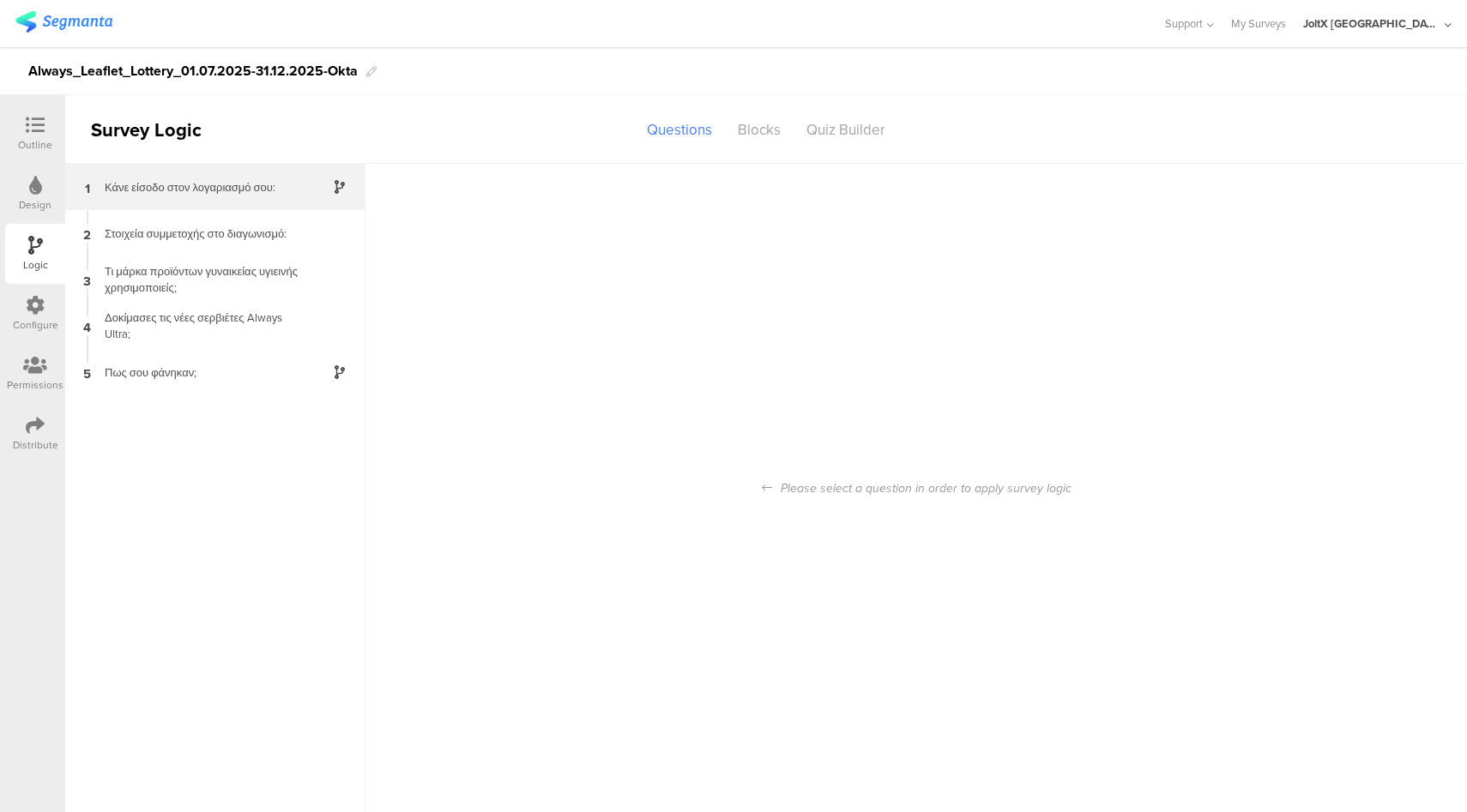
click at [219, 196] on div "1 Κάνε είσοδο στον λογαριασμό σου:" at bounding box center [215, 187] width 300 height 47
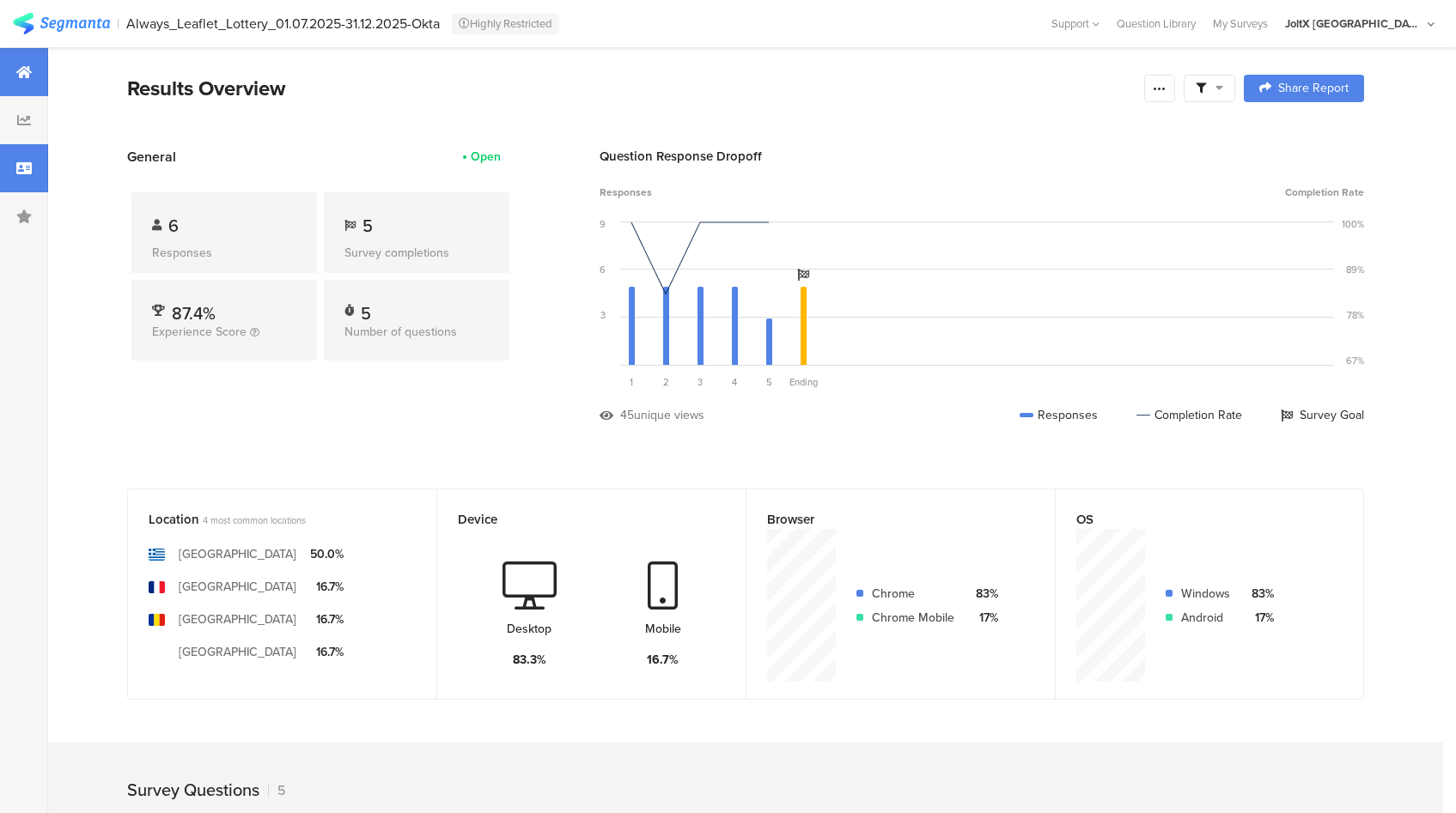
click at [18, 170] on icon at bounding box center [25, 168] width 16 height 14
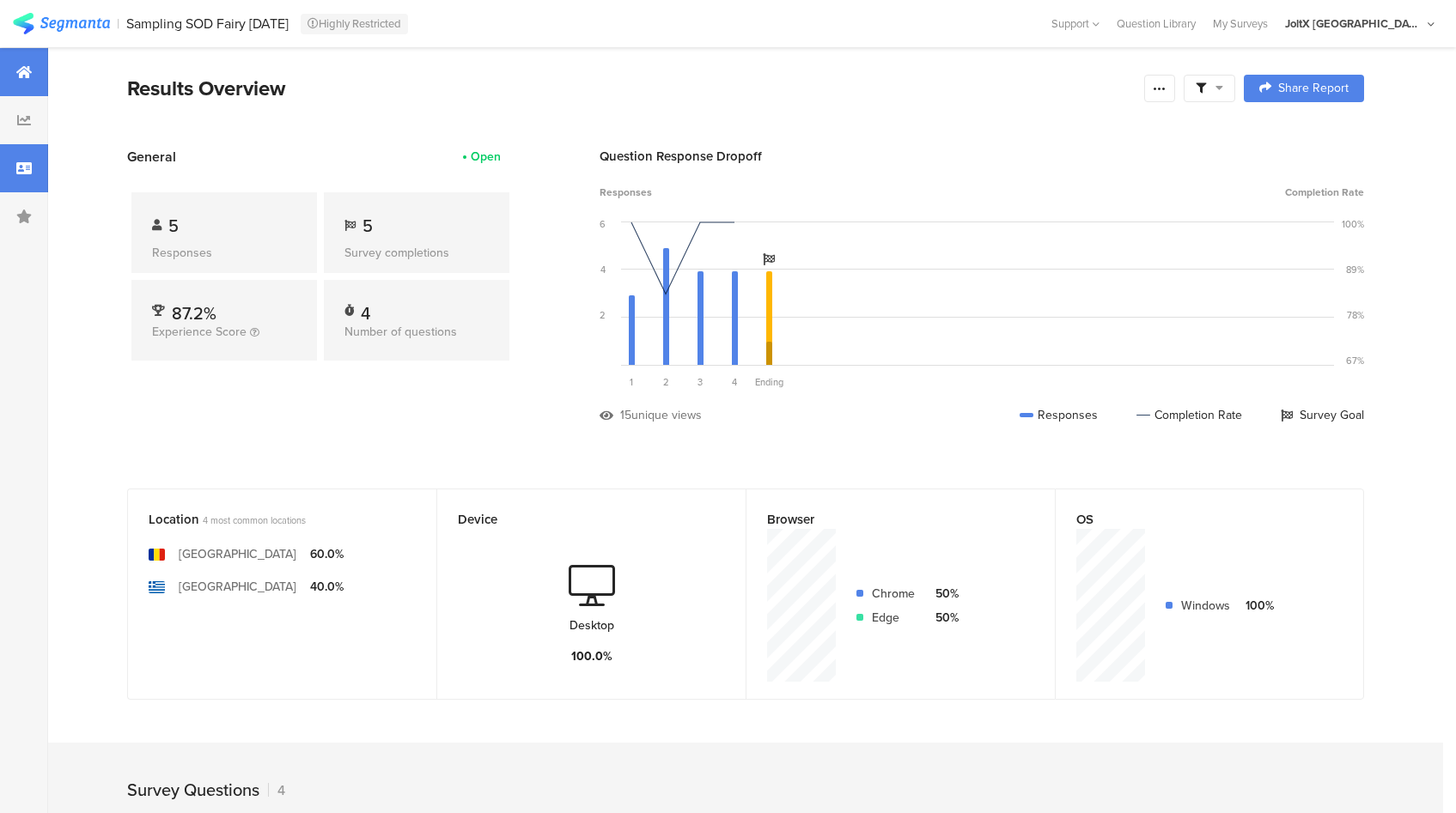
click at [11, 162] on div at bounding box center [24, 168] width 49 height 48
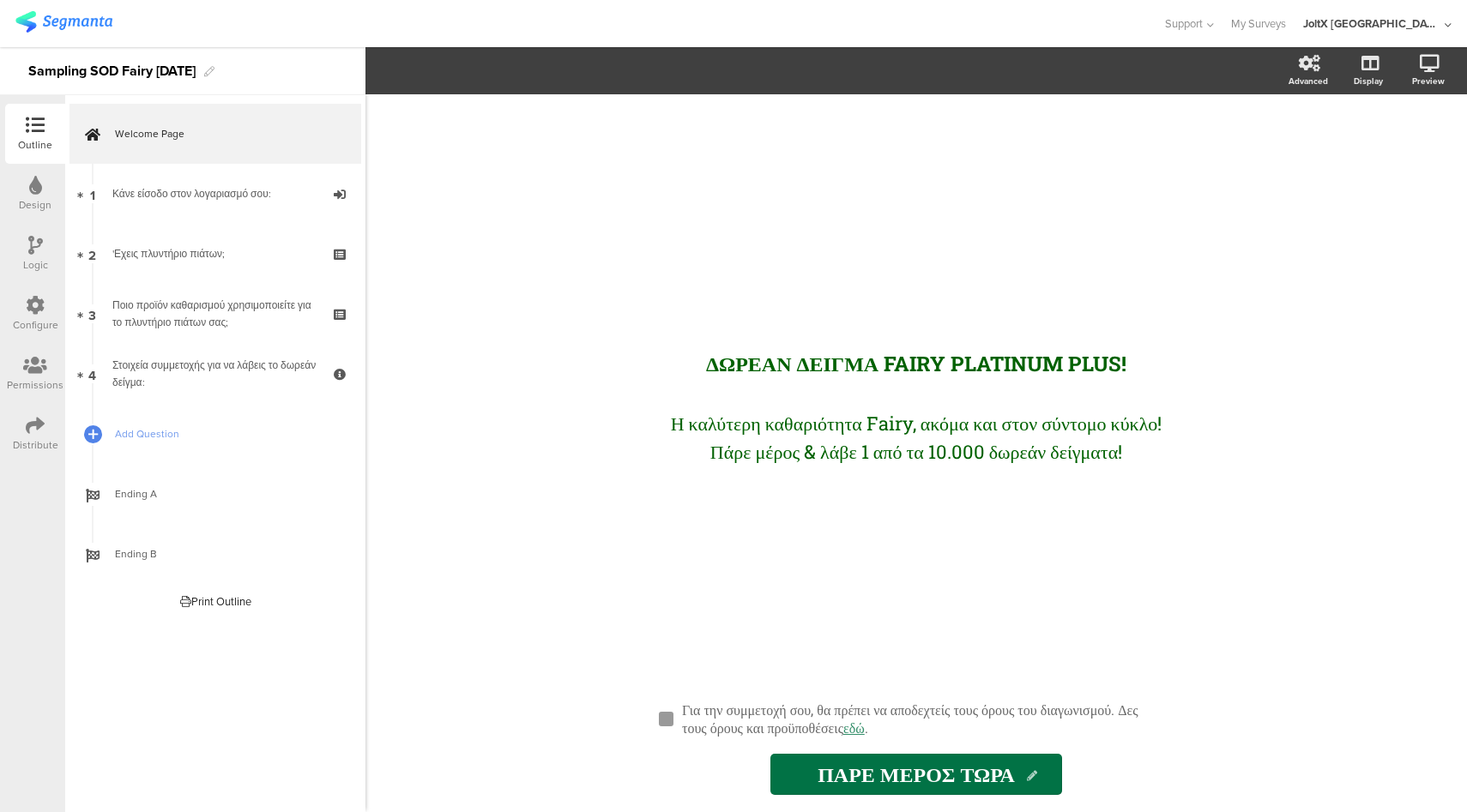
click at [0, 251] on div "Outline Design Logic Configure Permissions Distribute" at bounding box center [33, 284] width 65 height 360
click at [19, 248] on div "Logic" at bounding box center [35, 254] width 60 height 60
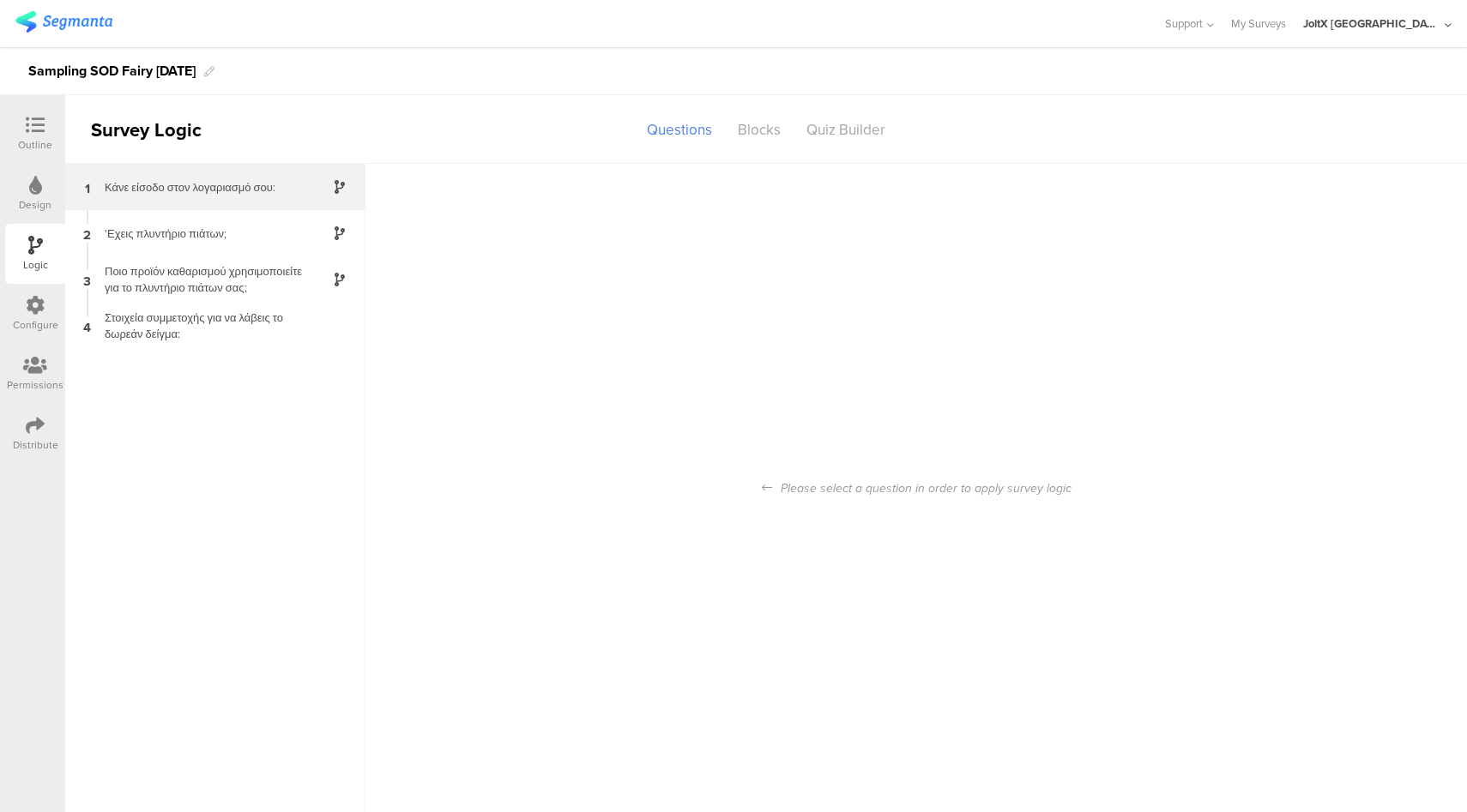
click at [190, 196] on div "1 Κάνε είσοδο στον λογαριασμό σου:" at bounding box center [215, 187] width 300 height 47
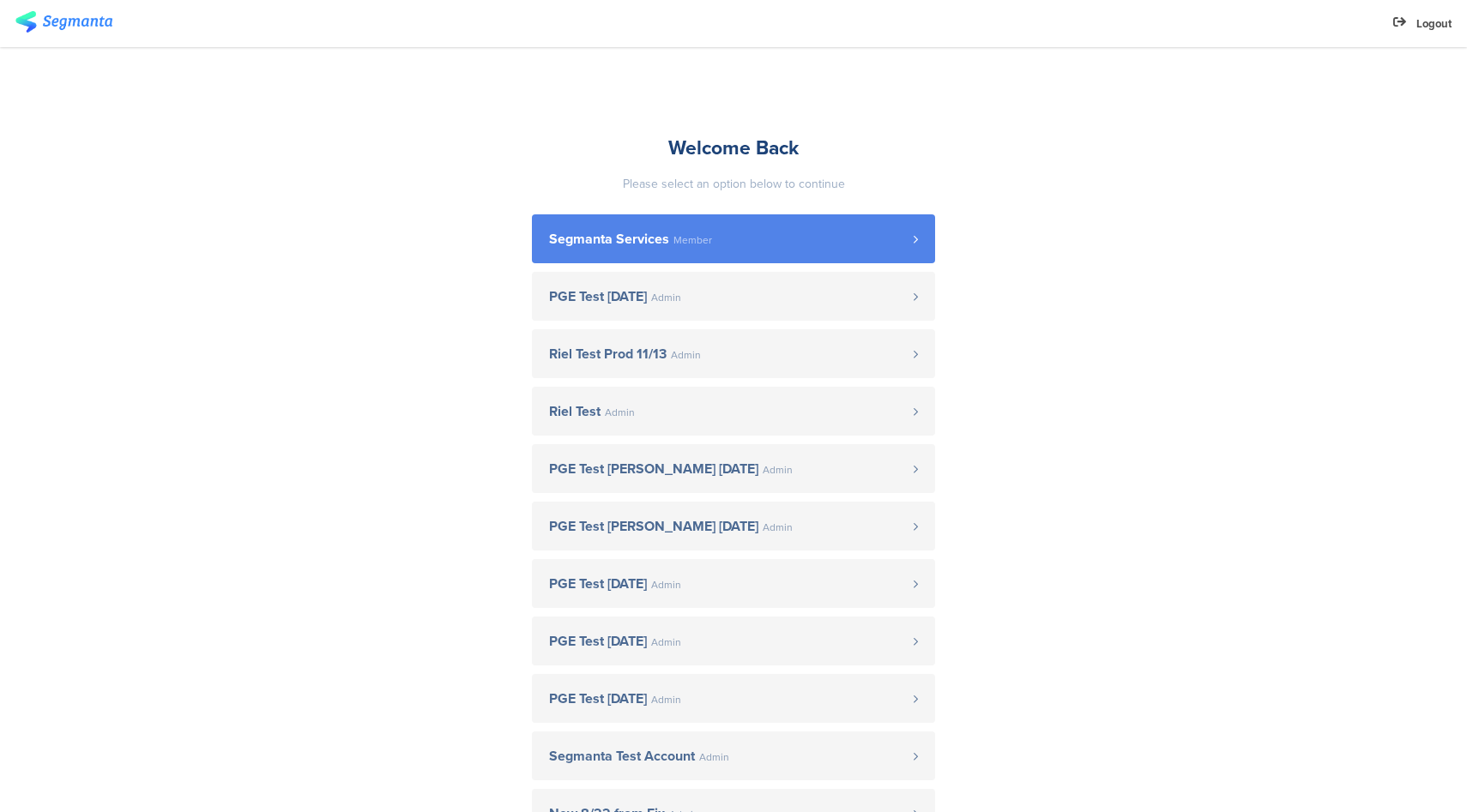
click at [715, 240] on span "Segmanta Services Member" at bounding box center [731, 240] width 365 height 14
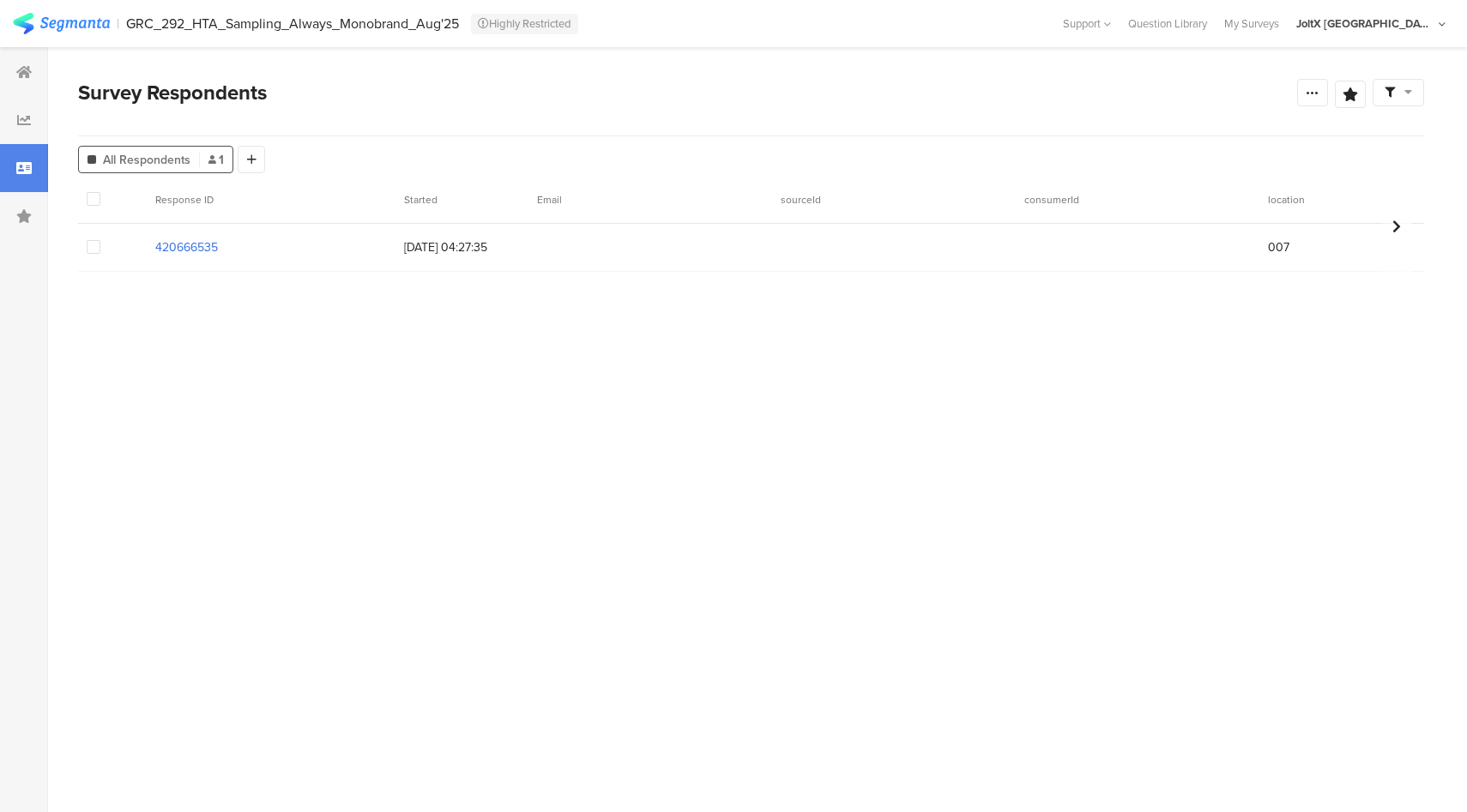
click at [213, 249] on section "420666535" at bounding box center [186, 247] width 63 height 18
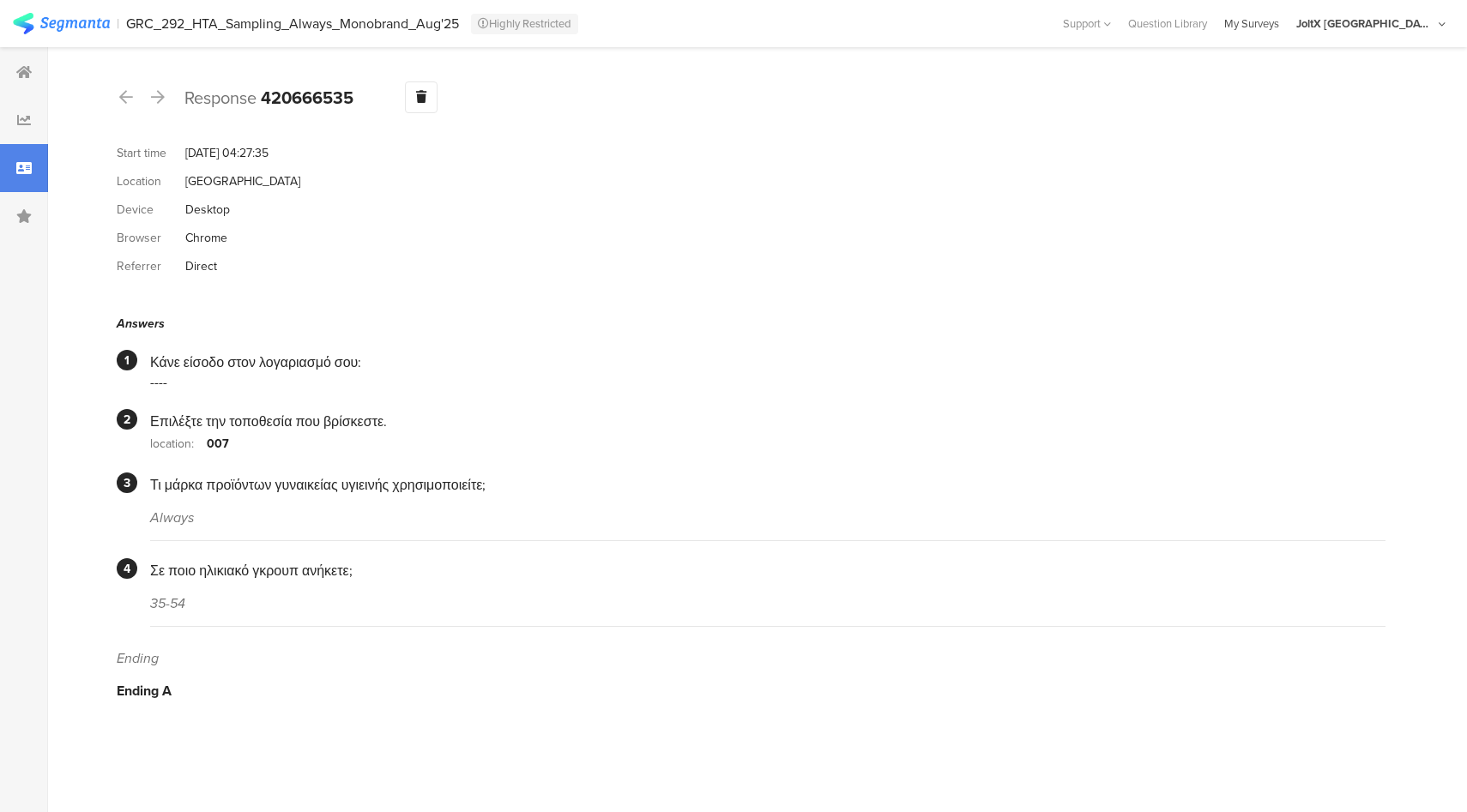
click at [1288, 29] on div "My Surveys" at bounding box center [1252, 24] width 72 height 17
